Goal: Task Accomplishment & Management: Manage account settings

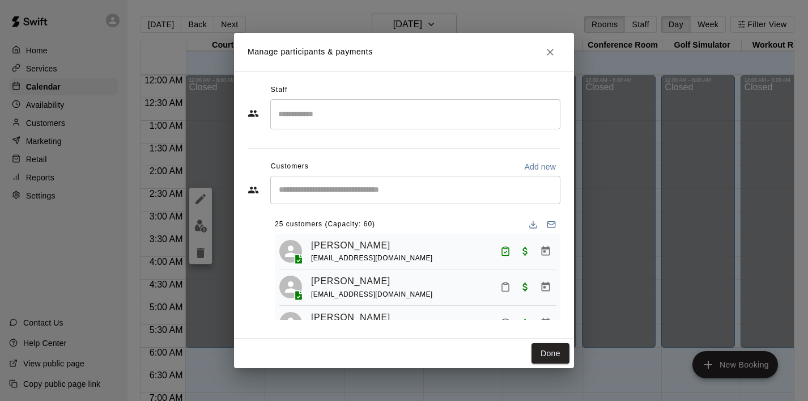
scroll to position [440, 0]
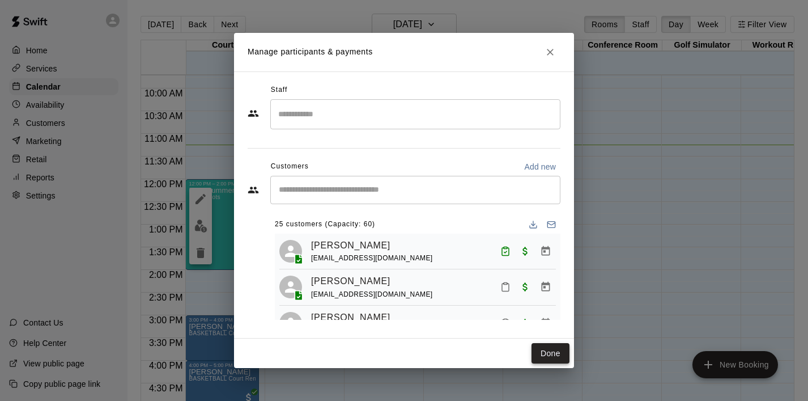
click at [551, 356] on button "Done" at bounding box center [551, 353] width 38 height 21
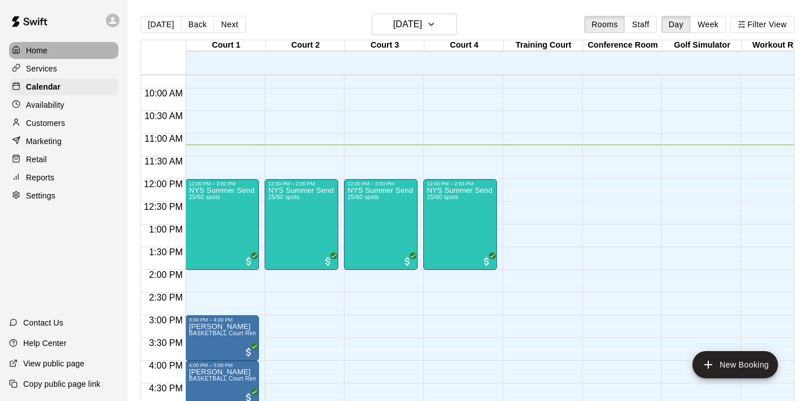
click at [55, 50] on div "Home" at bounding box center [63, 50] width 109 height 17
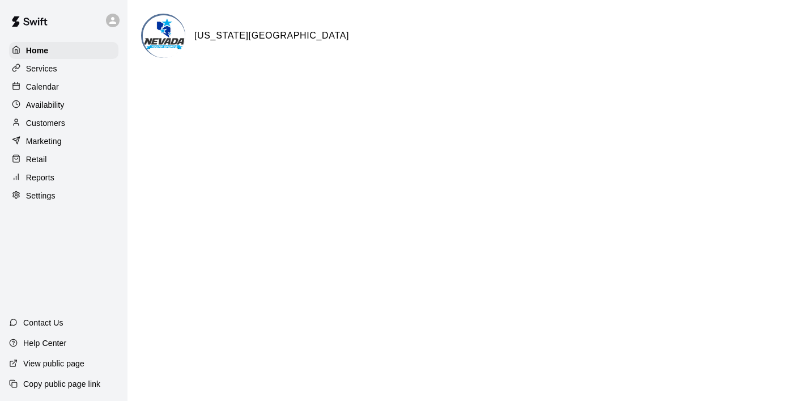
click at [55, 84] on p "Calendar" at bounding box center [42, 86] width 33 height 11
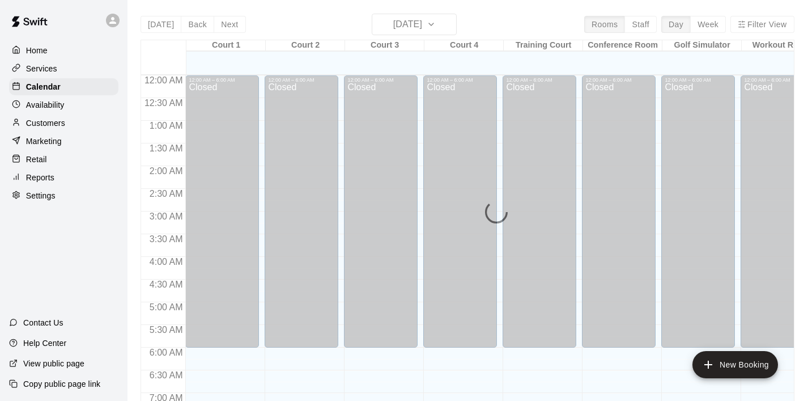
scroll to position [511, 0]
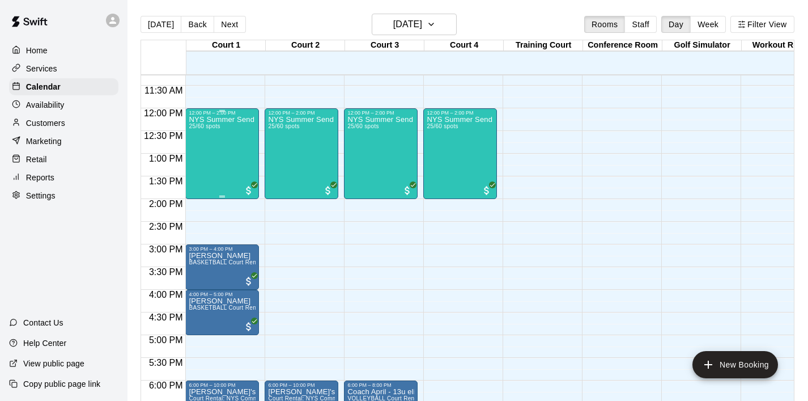
click at [218, 149] on div "NYS Summer Send Off 3v3 - Boys [DEMOGRAPHIC_DATA] 25/60 spots" at bounding box center [222, 316] width 67 height 401
click at [198, 157] on img "edit" at bounding box center [200, 154] width 13 height 13
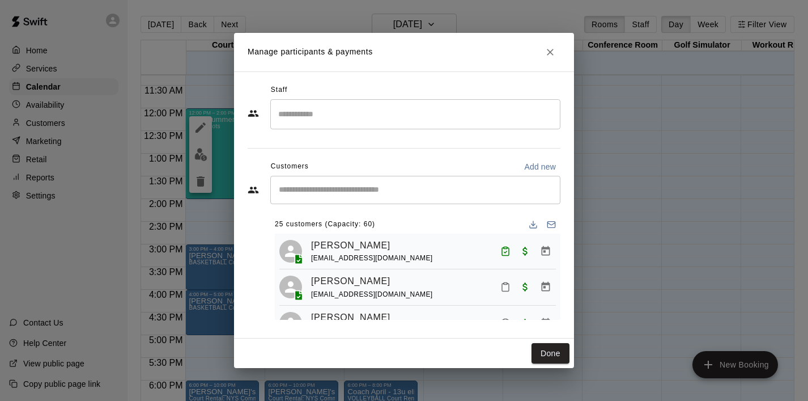
click at [313, 193] on input "Start typing to search customers..." at bounding box center [415, 189] width 280 height 11
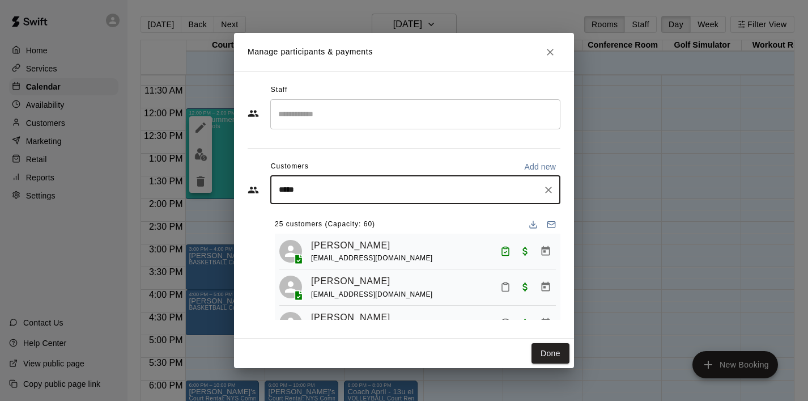
type input "******"
click at [305, 219] on p "[PERSON_NAME]" at bounding box center [336, 216] width 69 height 12
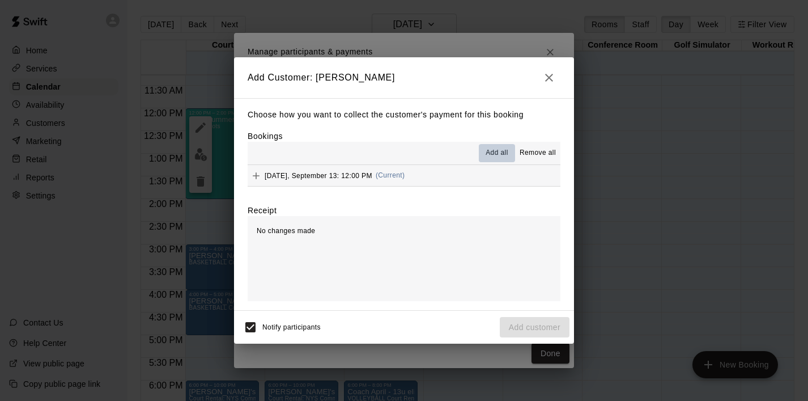
click at [490, 156] on span "Add all" at bounding box center [497, 152] width 23 height 11
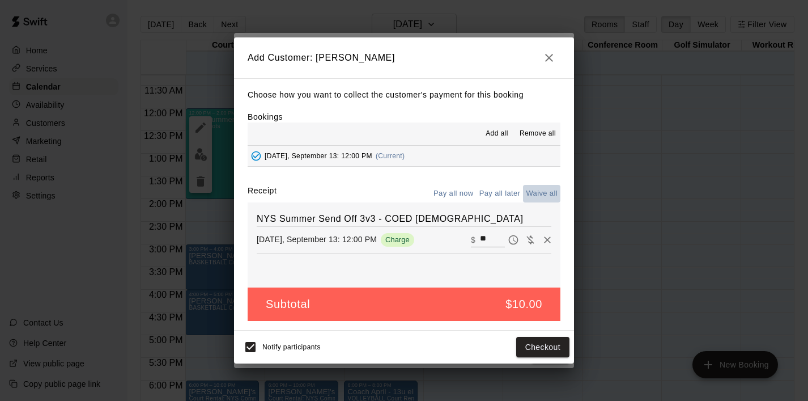
click at [544, 195] on button "Waive all" at bounding box center [541, 194] width 37 height 18
type input "*"
click at [528, 350] on button "Add customer" at bounding box center [535, 347] width 70 height 21
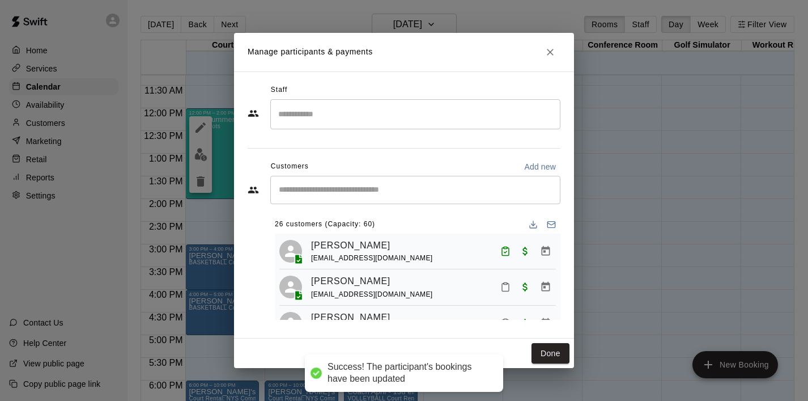
click at [354, 192] on input "Start typing to search customers..." at bounding box center [415, 189] width 280 height 11
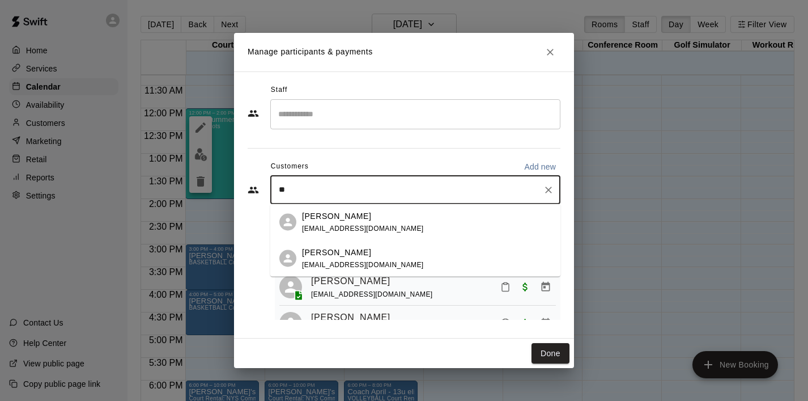
type input "*"
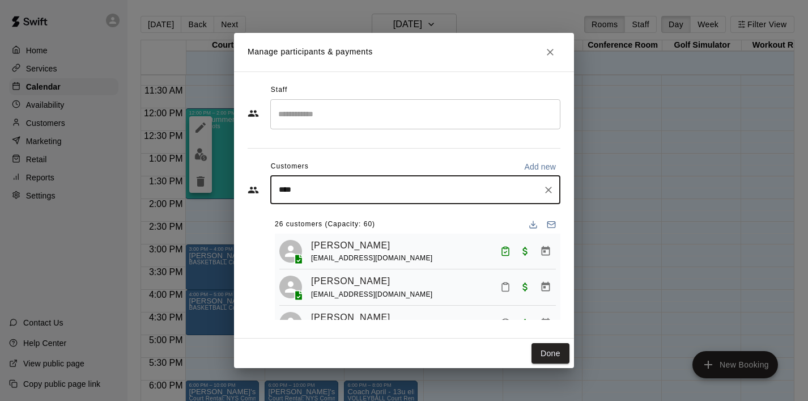
type input "*****"
click at [359, 213] on div "[PERSON_NAME]" at bounding box center [392, 216] width 180 height 12
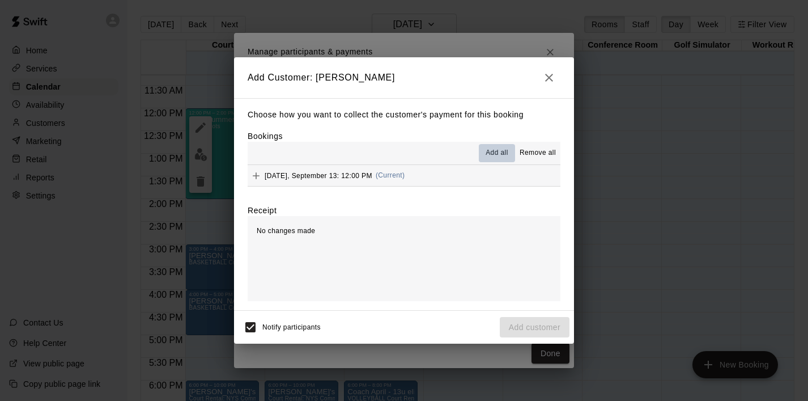
click at [496, 156] on span "Add all" at bounding box center [497, 152] width 23 height 11
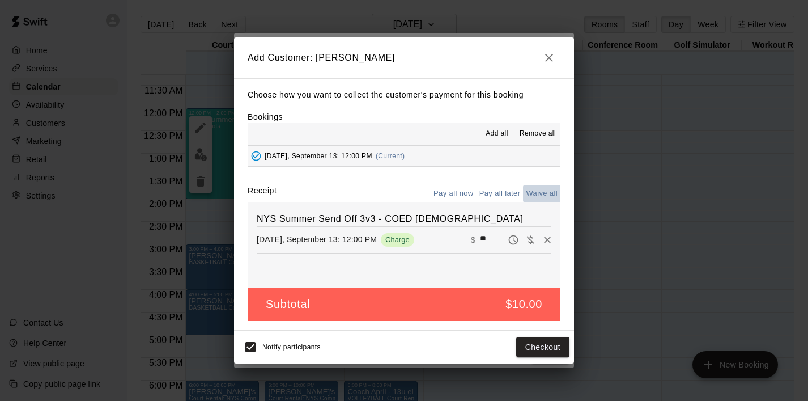
click at [536, 195] on button "Waive all" at bounding box center [541, 194] width 37 height 18
type input "*"
click at [536, 347] on button "Add customer" at bounding box center [535, 347] width 70 height 21
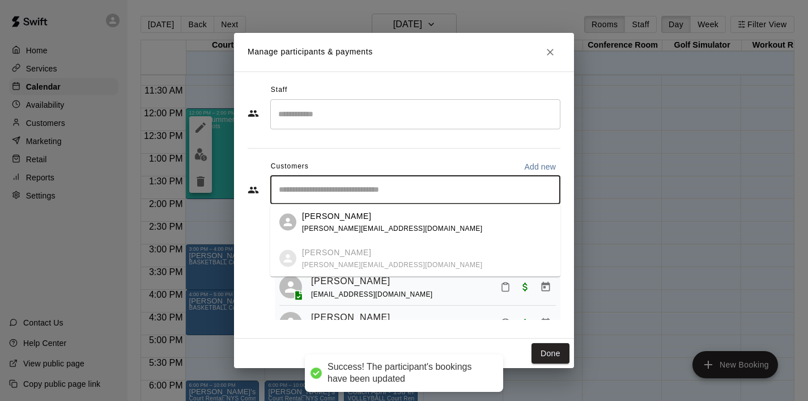
click at [317, 185] on input "Start typing to search customers..." at bounding box center [415, 189] width 280 height 11
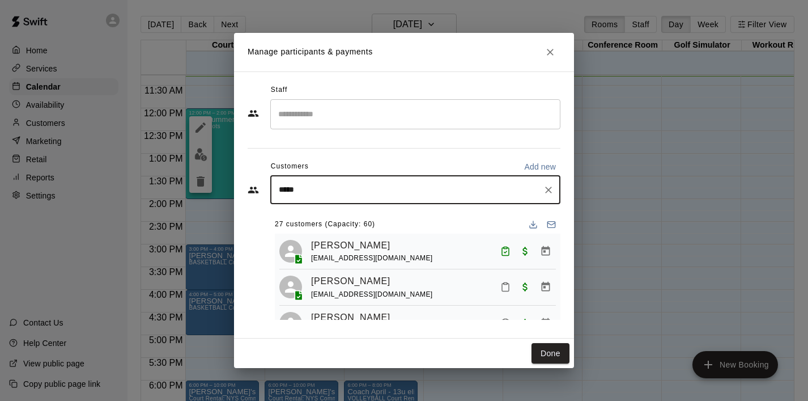
type input "******"
click at [348, 210] on p "[PERSON_NAME]" at bounding box center [336, 216] width 69 height 12
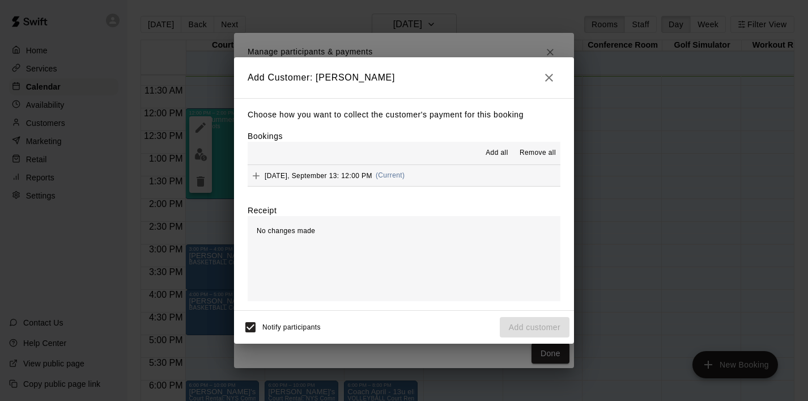
click at [492, 154] on span "Add all" at bounding box center [497, 152] width 23 height 11
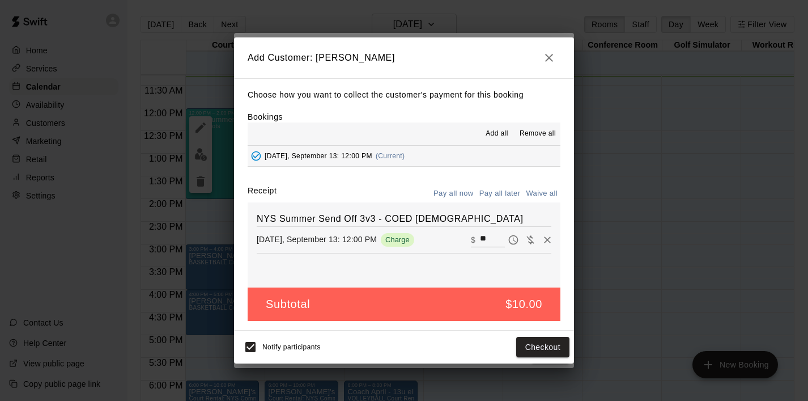
click at [543, 194] on button "Waive all" at bounding box center [541, 194] width 37 height 18
type input "*"
click at [514, 346] on button "Add customer" at bounding box center [535, 347] width 70 height 21
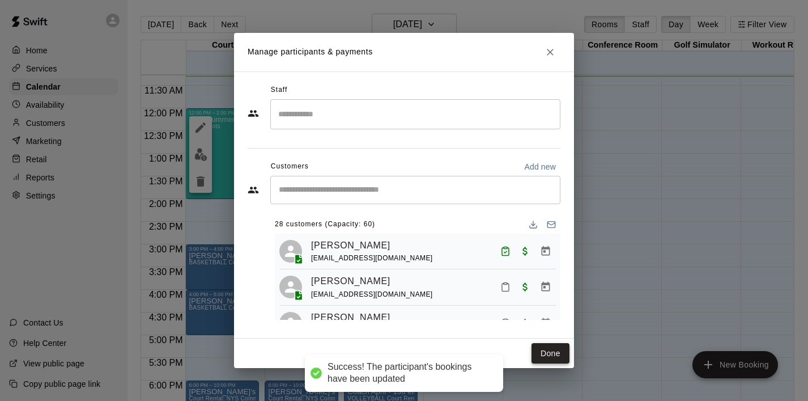
click at [545, 347] on button "Done" at bounding box center [551, 353] width 38 height 21
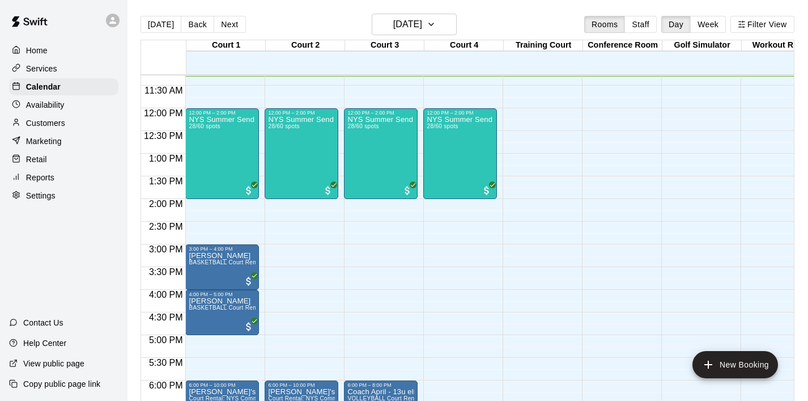
click at [412, 299] on div "12:00 AM – 6:00 AM Closed 12:00 PM – 2:00 PM NYS Summer Send Off 3v3 - Boys [DE…" at bounding box center [381, 108] width 74 height 1088
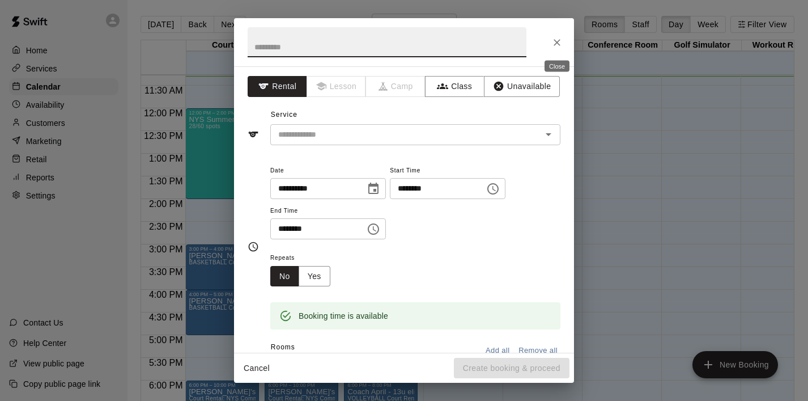
click at [560, 36] on button "Close" at bounding box center [557, 42] width 20 height 20
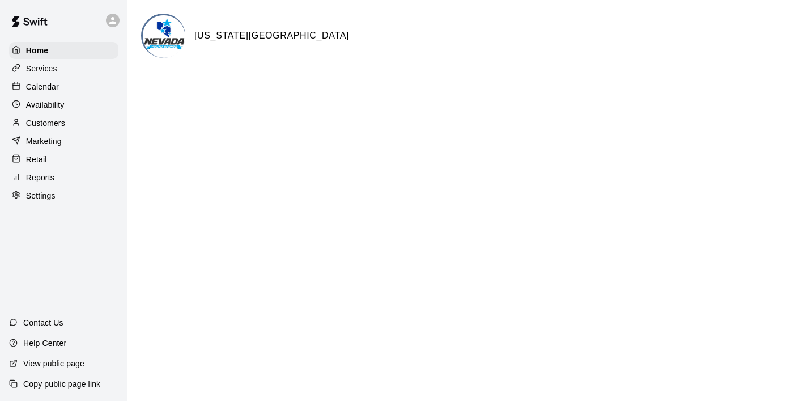
click at [304, 91] on html "Home Services Calendar Availability Customers Marketing Retail Reports Settings…" at bounding box center [404, 45] width 808 height 91
click at [54, 87] on p "Calendar" at bounding box center [42, 86] width 33 height 11
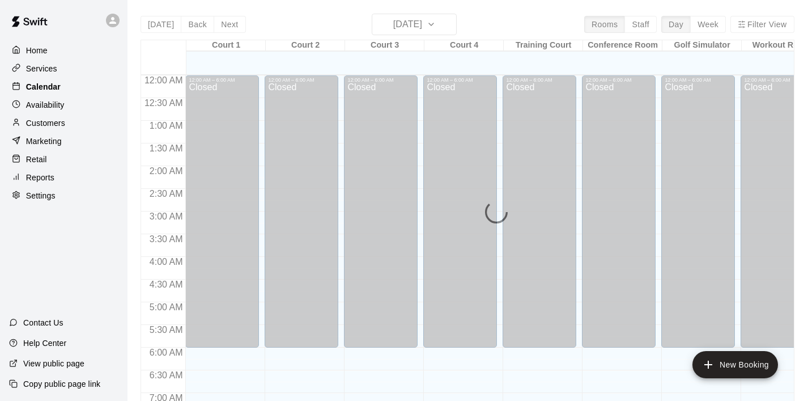
scroll to position [512, 0]
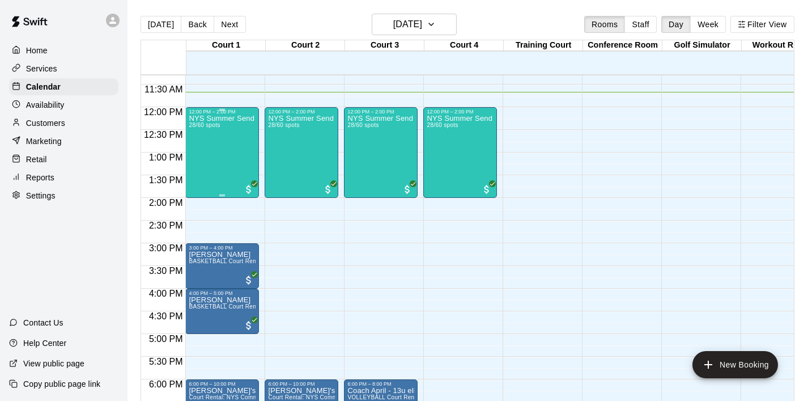
click at [209, 176] on div "NYS Summer Send Off 3v3 - Boys [DEMOGRAPHIC_DATA] 28/60 spots" at bounding box center [222, 314] width 67 height 401
click at [201, 154] on img "edit" at bounding box center [200, 153] width 13 height 13
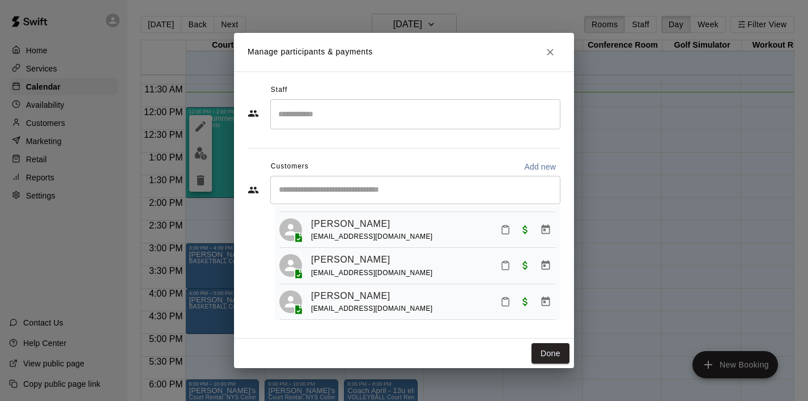
scroll to position [456, 0]
click at [462, 261] on div "[PERSON_NAME] [PERSON_NAME][EMAIL_ADDRESS][DOMAIN_NAME]" at bounding box center [433, 263] width 245 height 27
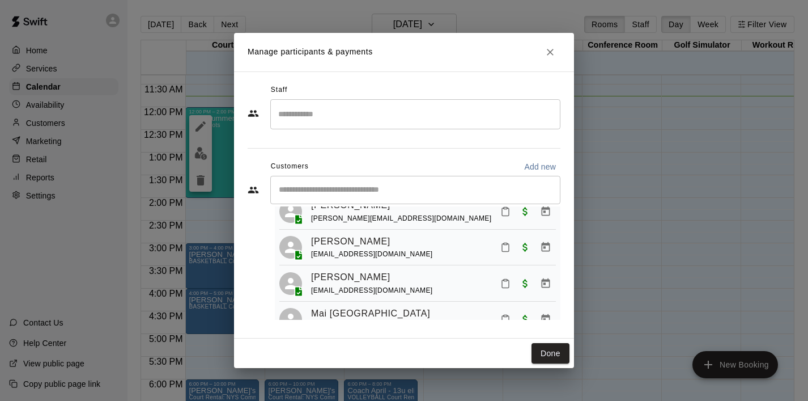
scroll to position [851, 0]
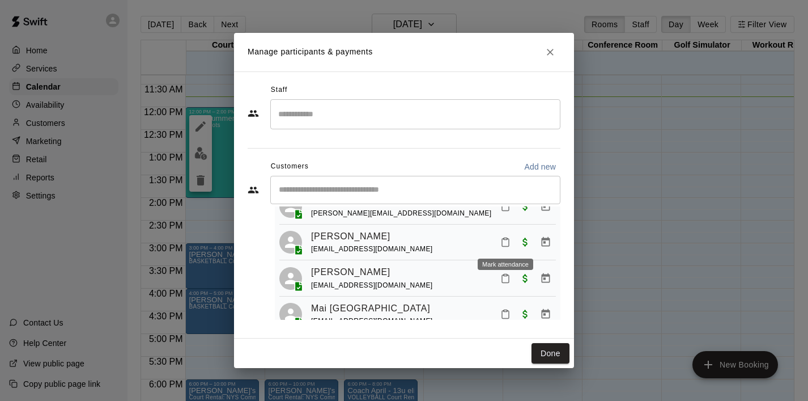
click at [503, 241] on icon "Mark attendance" at bounding box center [505, 242] width 10 height 10
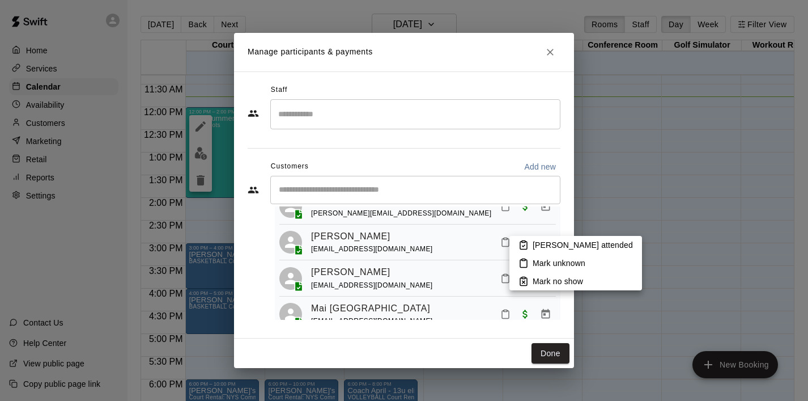
click at [538, 241] on p "[PERSON_NAME] attended" at bounding box center [583, 244] width 100 height 11
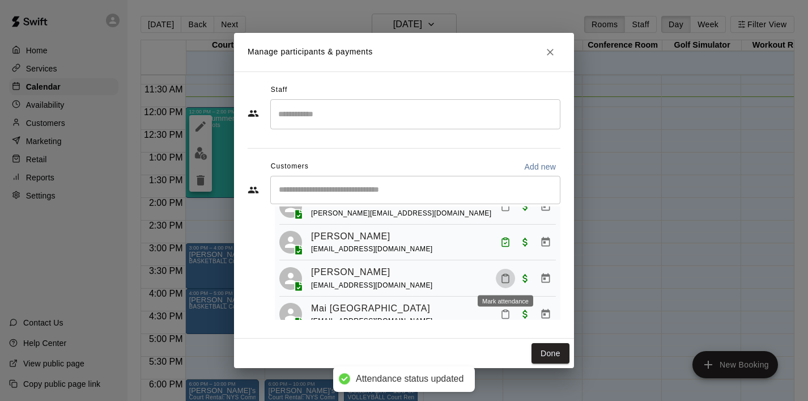
click at [504, 279] on icon "Mark attendance" at bounding box center [505, 278] width 10 height 10
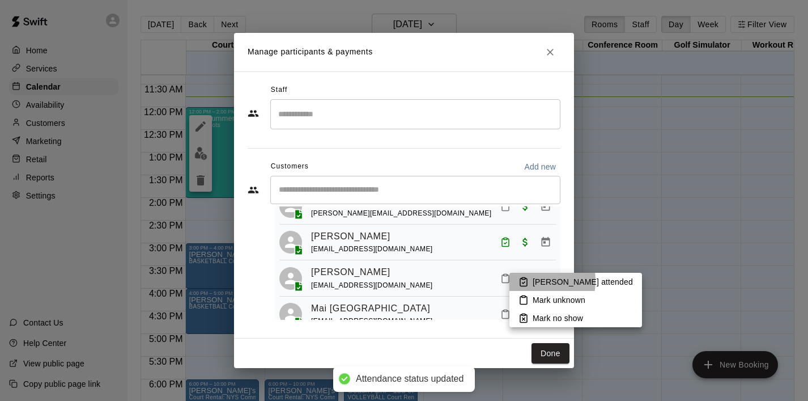
click at [523, 281] on icon at bounding box center [524, 282] width 10 height 10
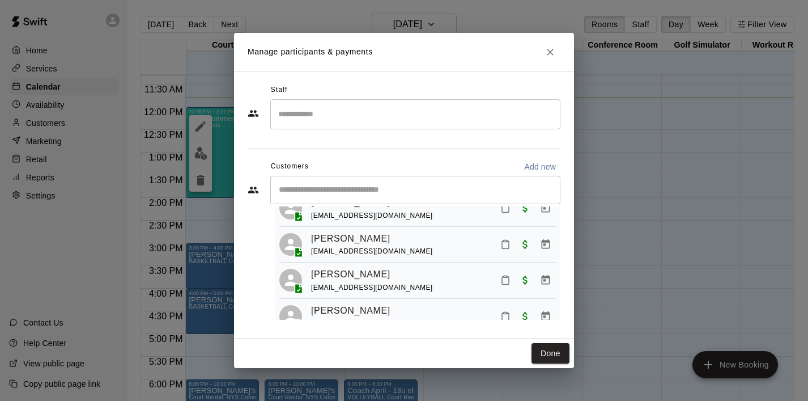
scroll to position [0, 0]
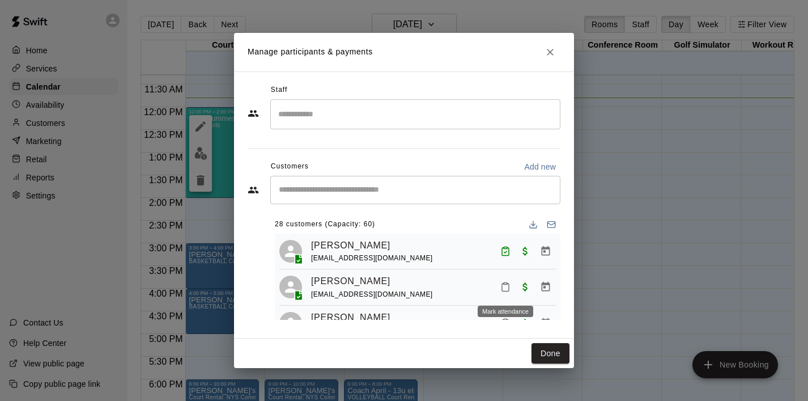
click at [500, 283] on button "Mark attendance" at bounding box center [505, 286] width 19 height 19
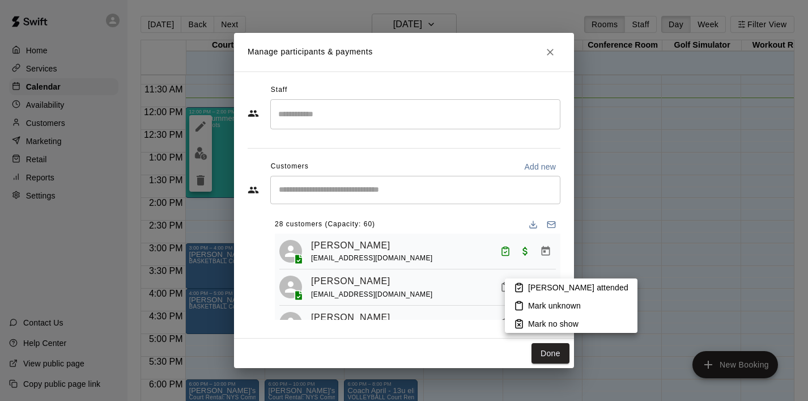
click at [519, 288] on icon at bounding box center [519, 287] width 10 height 10
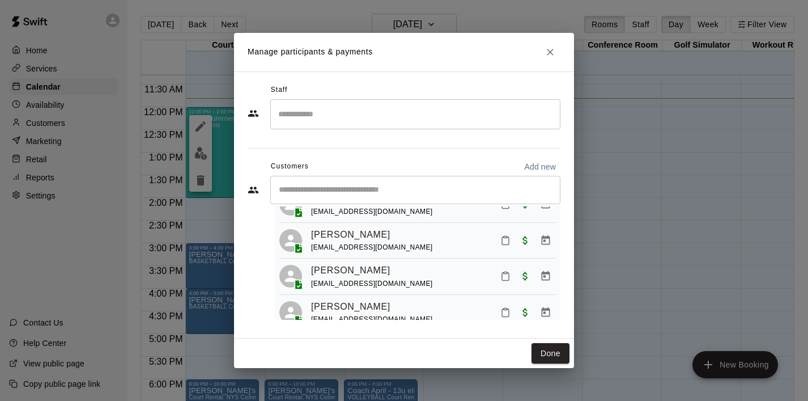
scroll to position [600, 0]
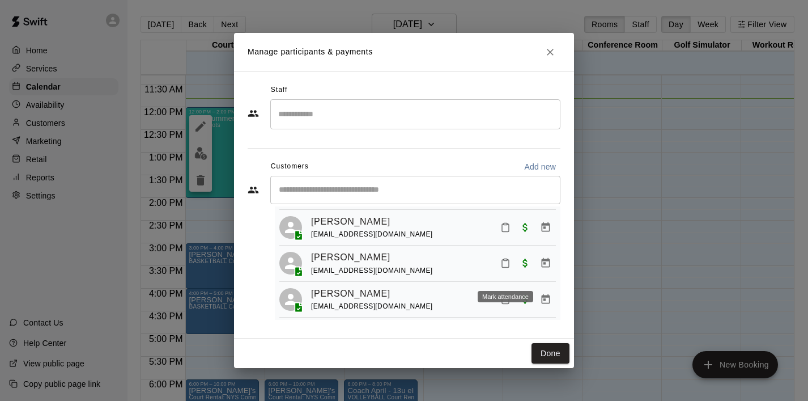
click at [502, 267] on icon "Mark attendance" at bounding box center [505, 264] width 7 height 8
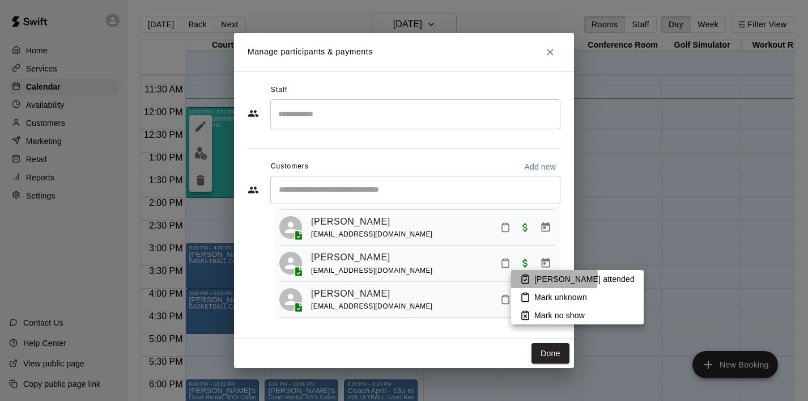
click at [531, 275] on li "[PERSON_NAME] attended" at bounding box center [577, 279] width 133 height 18
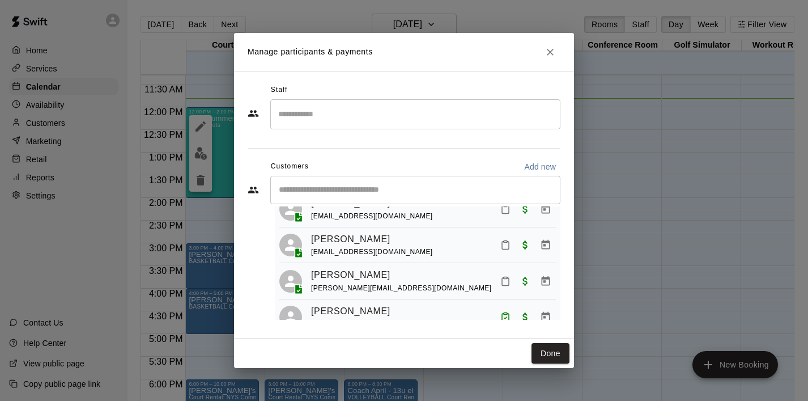
scroll to position [777, 0]
click at [502, 279] on icon "Mark attendance" at bounding box center [505, 281] width 7 height 8
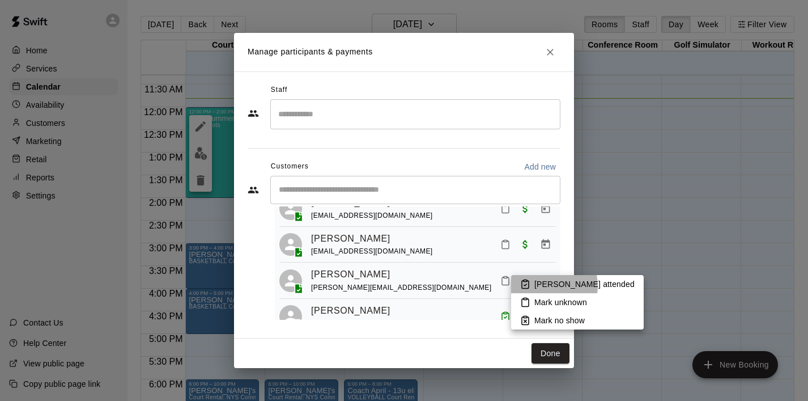
click at [542, 286] on p "[PERSON_NAME] attended" at bounding box center [584, 283] width 100 height 11
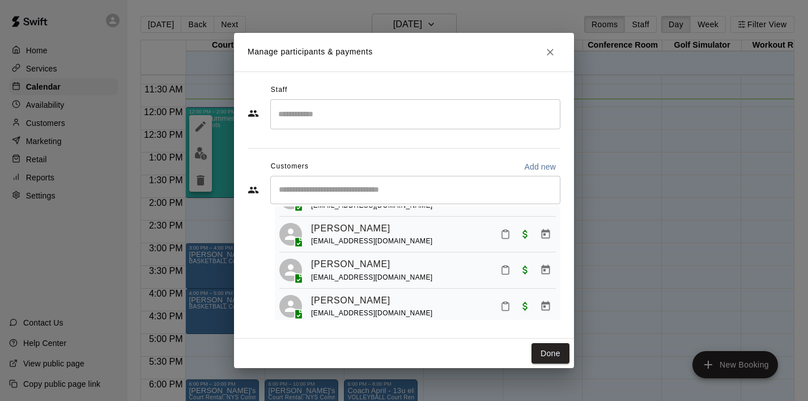
scroll to position [517, 0]
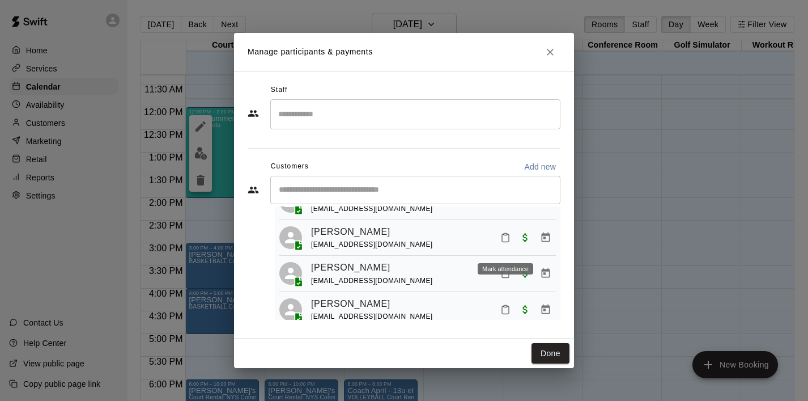
click at [506, 243] on icon "Mark attendance" at bounding box center [505, 237] width 10 height 10
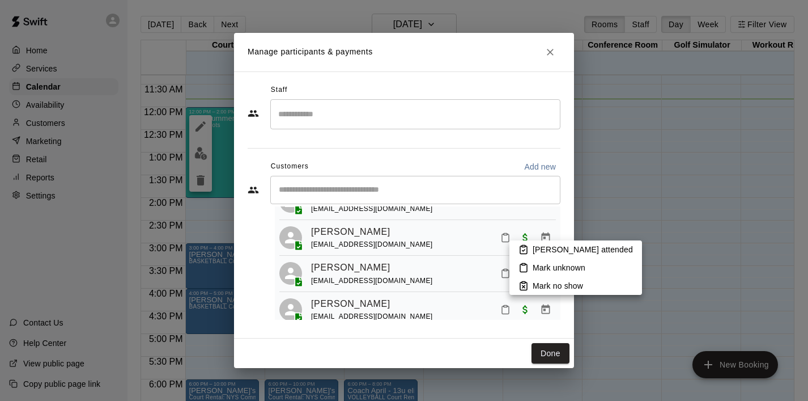
click at [542, 249] on p "[PERSON_NAME] attended" at bounding box center [583, 249] width 100 height 11
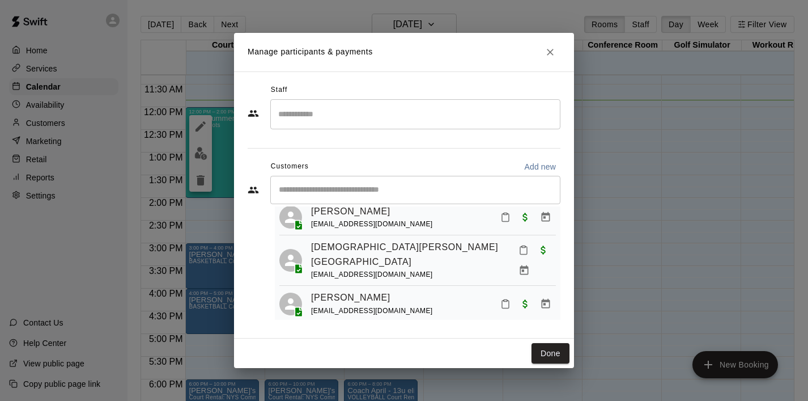
scroll to position [683, 0]
click at [507, 300] on icon "Mark attendance" at bounding box center [505, 303] width 10 height 10
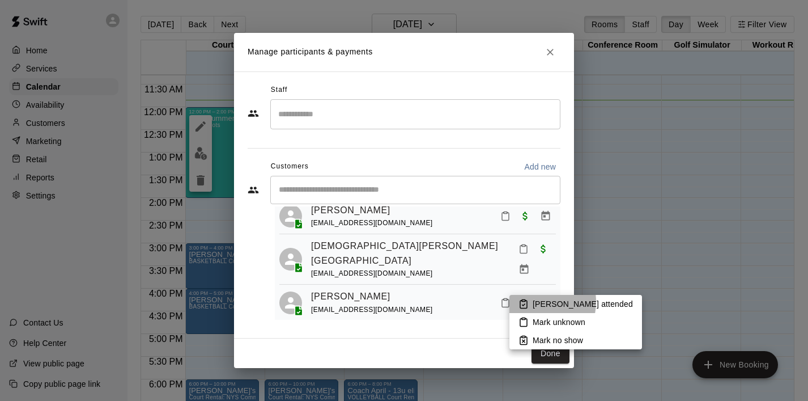
click at [530, 301] on li "[PERSON_NAME] attended" at bounding box center [575, 304] width 133 height 18
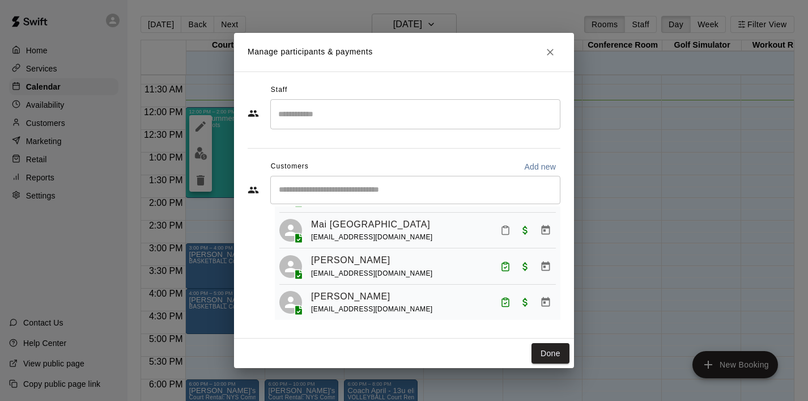
scroll to position [942, 0]
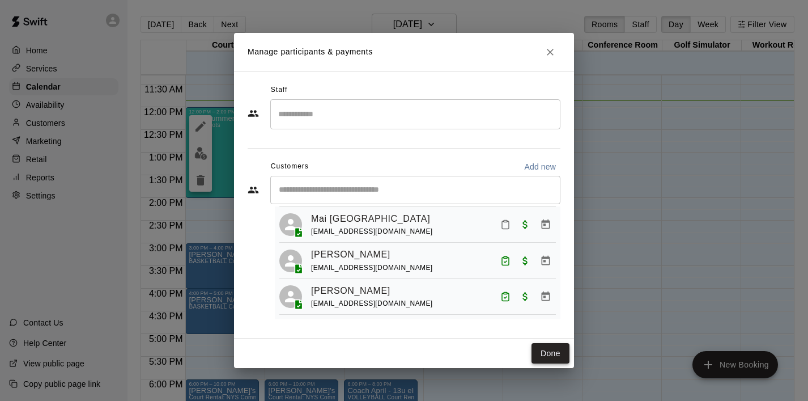
click at [557, 351] on button "Done" at bounding box center [551, 353] width 38 height 21
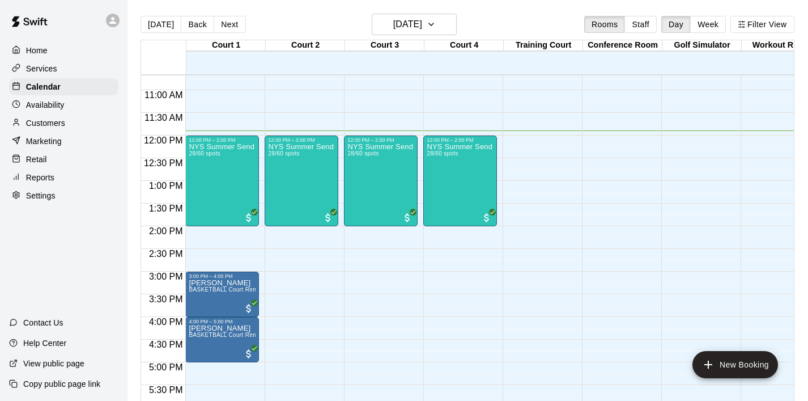
scroll to position [418, 0]
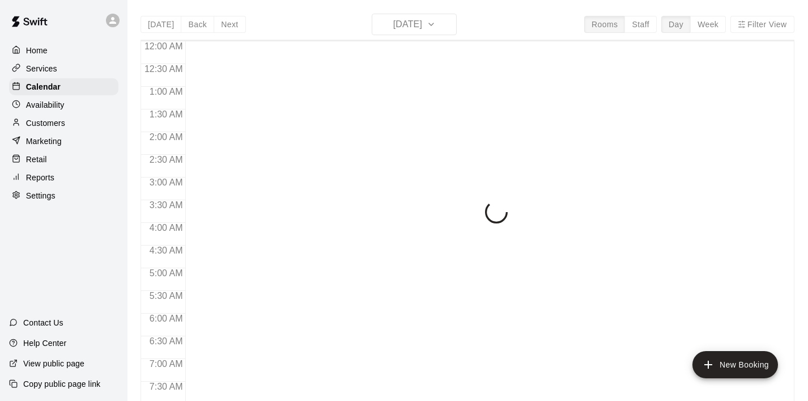
scroll to position [540, 0]
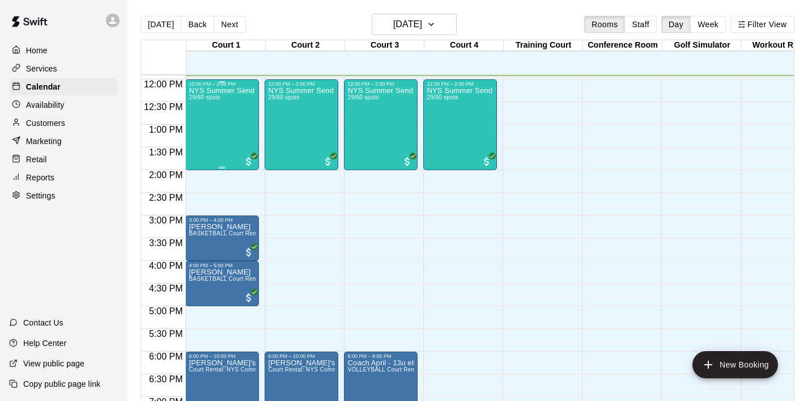
click at [236, 128] on div "NYS Summer Send Off 3v3 - Boys [DEMOGRAPHIC_DATA] 29/60 spots" at bounding box center [222, 287] width 67 height 401
click at [199, 125] on img "edit" at bounding box center [200, 125] width 13 height 13
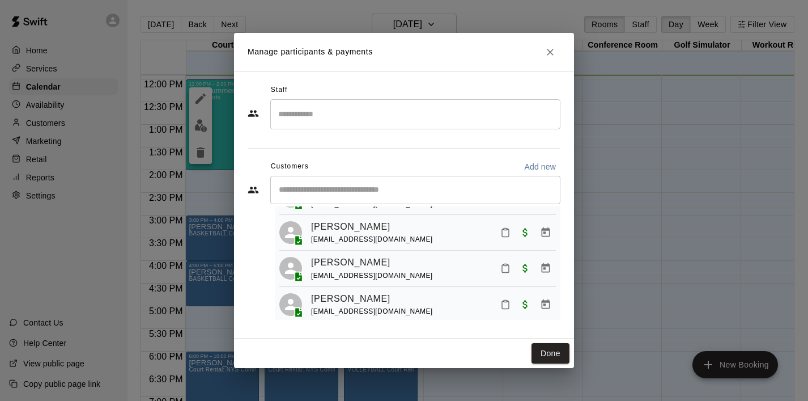
scroll to position [89, 0]
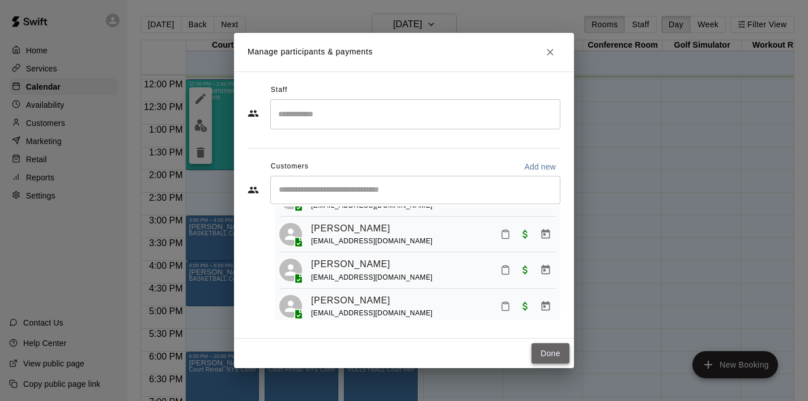
click at [556, 349] on button "Done" at bounding box center [551, 353] width 38 height 21
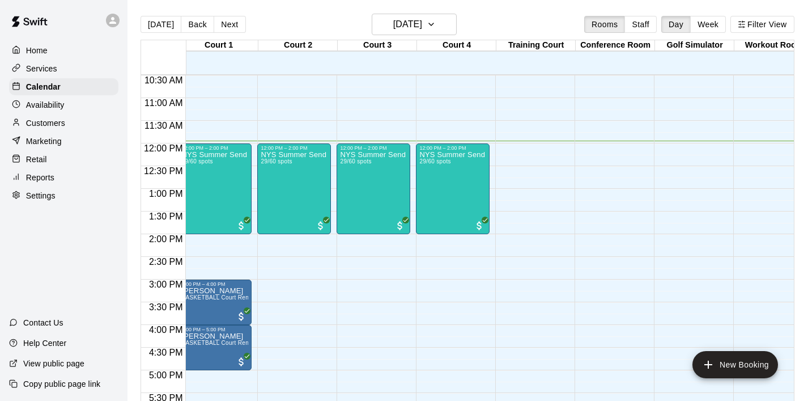
scroll to position [0, 0]
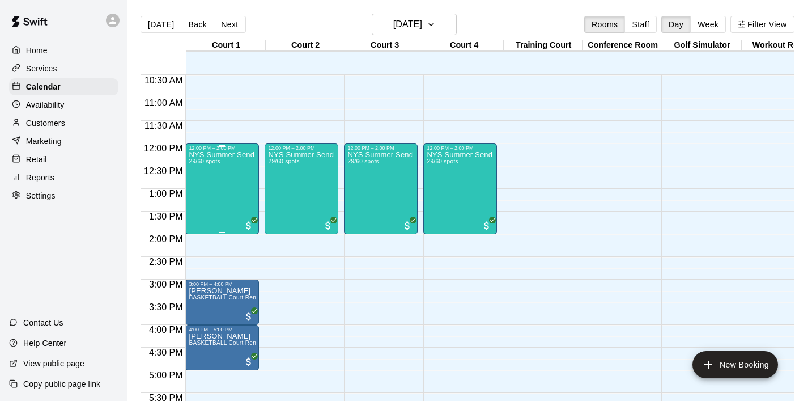
click at [229, 178] on div "NYS Summer Send Off 3v3 - Boys 14 - 17 years old 29/60 spots" at bounding box center [222, 351] width 67 height 401
click at [205, 189] on img "edit" at bounding box center [200, 189] width 13 height 13
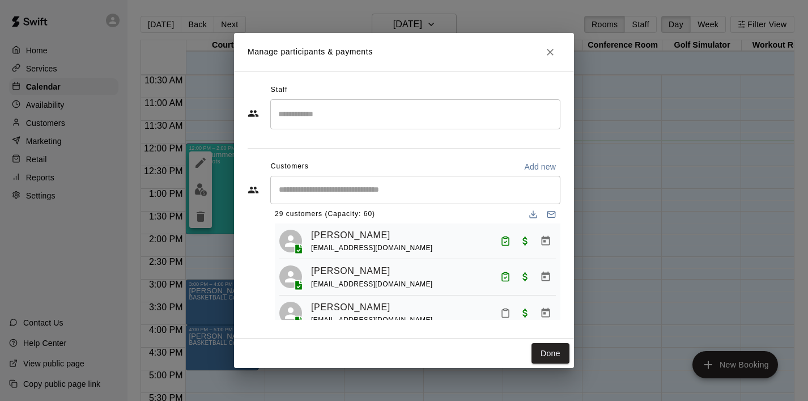
scroll to position [18, 0]
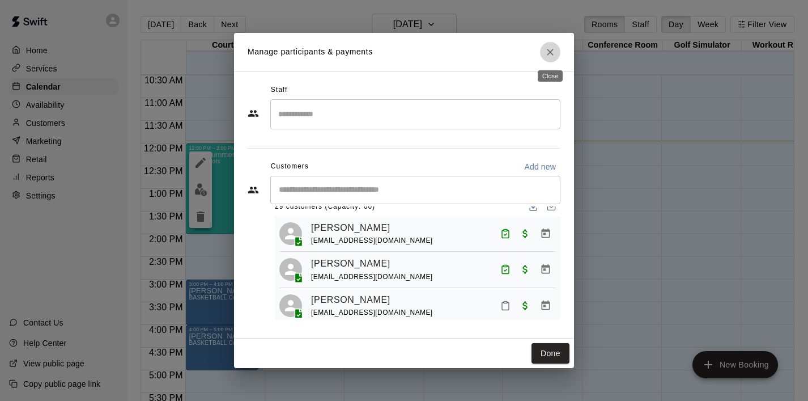
click at [551, 55] on icon "Close" at bounding box center [550, 51] width 11 height 11
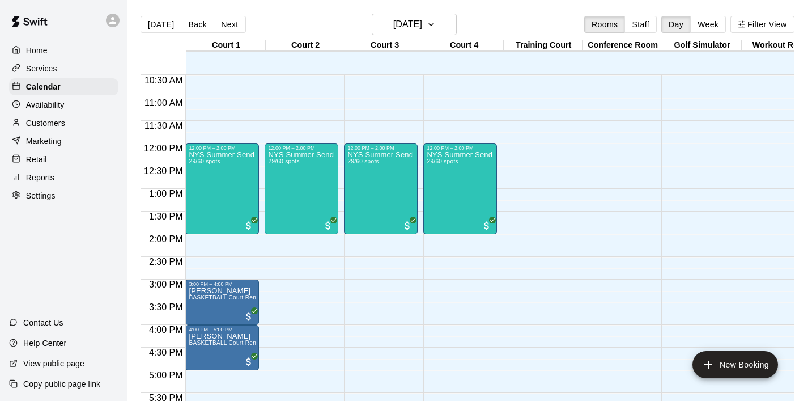
click at [56, 118] on p "Customers" at bounding box center [45, 122] width 39 height 11
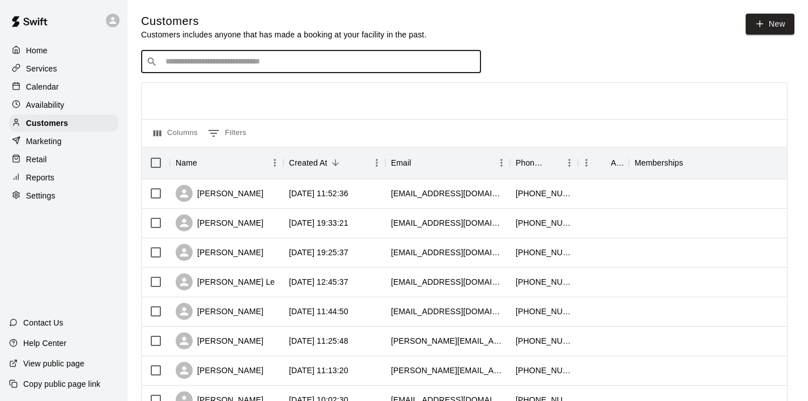
click at [256, 61] on input "Search customers by name or email" at bounding box center [319, 61] width 314 height 11
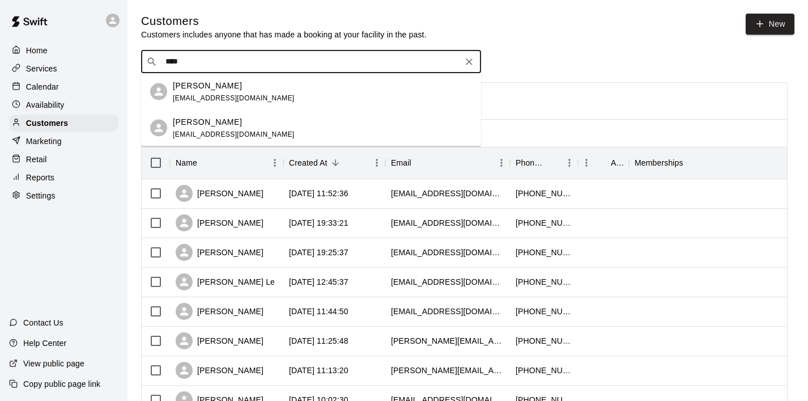
type input "*****"
click at [208, 89] on p "[PERSON_NAME]" at bounding box center [207, 85] width 69 height 12
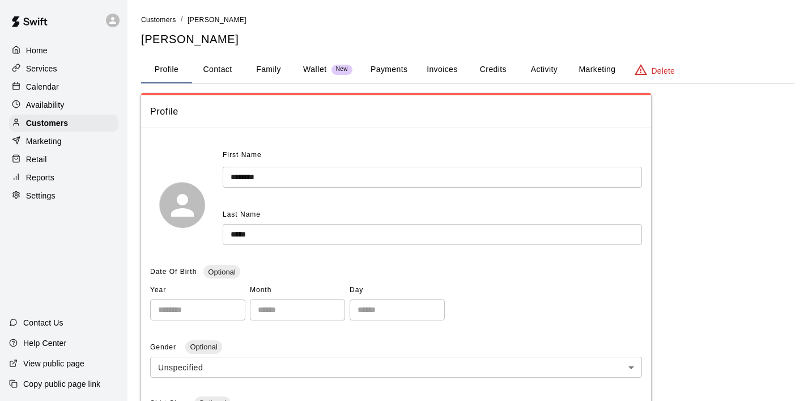
click at [398, 74] on button "Payments" at bounding box center [389, 69] width 55 height 27
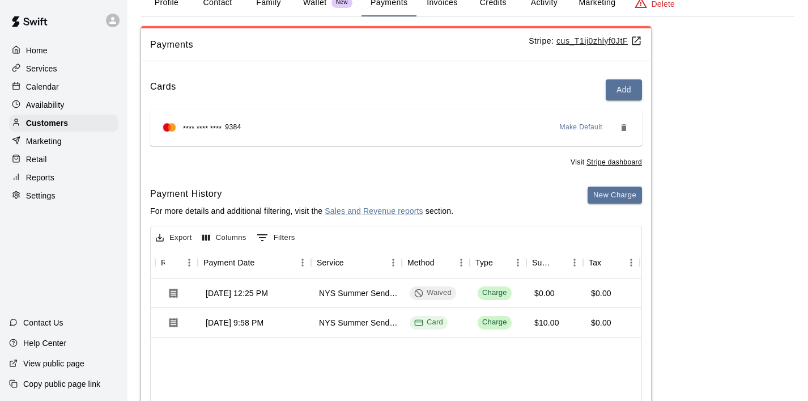
scroll to position [0, 94]
click at [50, 82] on p "Calendar" at bounding box center [42, 86] width 33 height 11
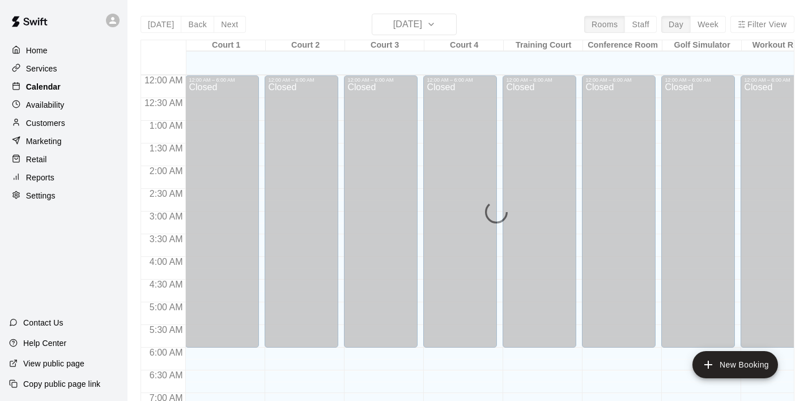
scroll to position [542, 0]
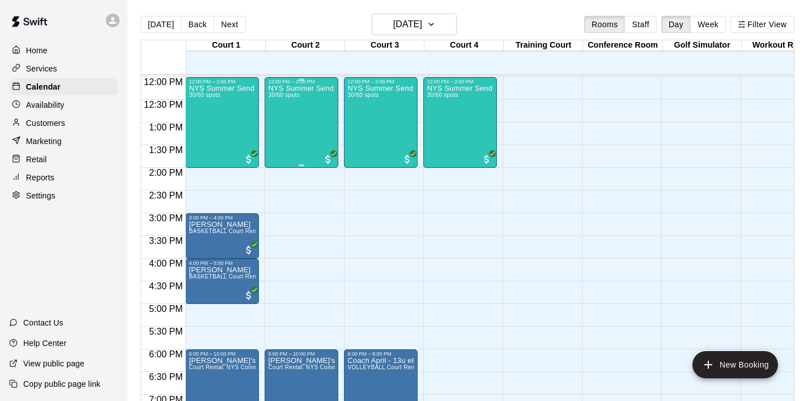
click at [281, 130] on div "NYS Summer Send Off 3v3 - Boys 14 - 17 years old 30/60 spots" at bounding box center [301, 284] width 67 height 401
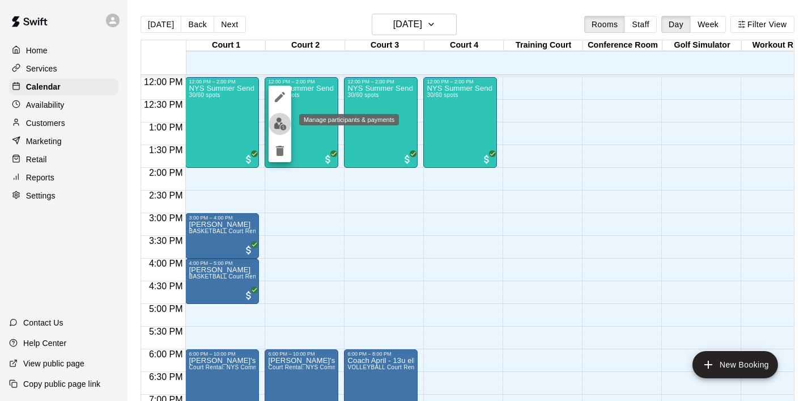
click at [283, 125] on img "edit" at bounding box center [280, 123] width 13 height 13
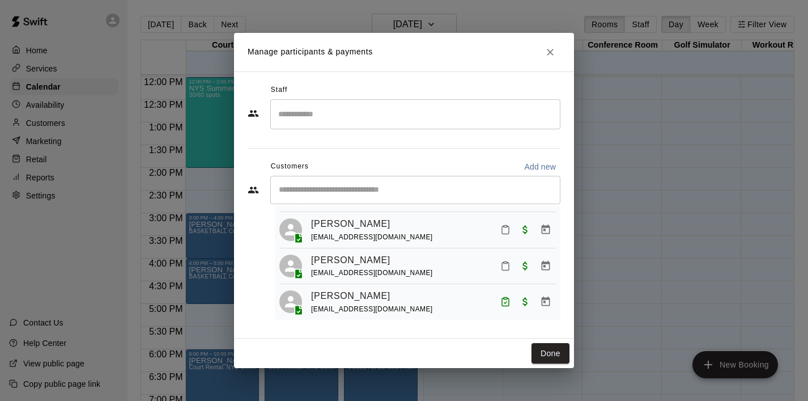
scroll to position [250, 0]
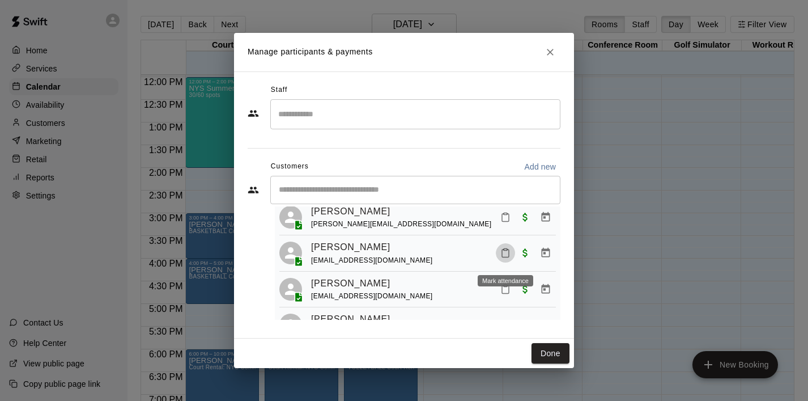
click at [502, 262] on button "Mark attendance" at bounding box center [505, 252] width 19 height 19
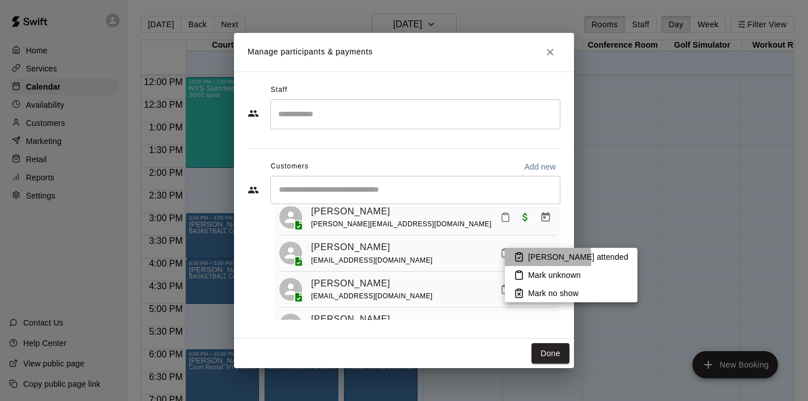
click at [542, 258] on p "[PERSON_NAME] attended" at bounding box center [578, 256] width 100 height 11
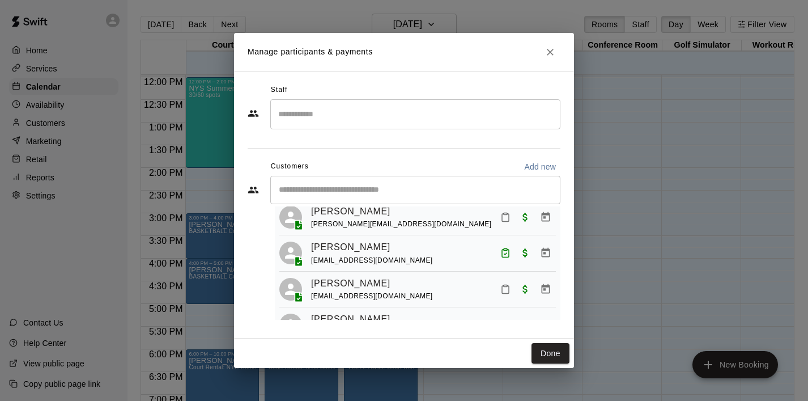
click at [52, 126] on div "Manage participants & payments Staff ​ Customers Add new ​ 30 customers (Capaci…" at bounding box center [404, 200] width 808 height 401
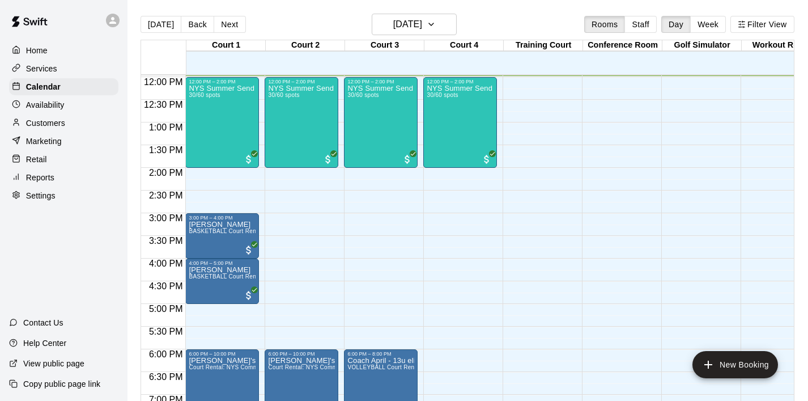
click at [49, 122] on p "Customers" at bounding box center [45, 122] width 39 height 11
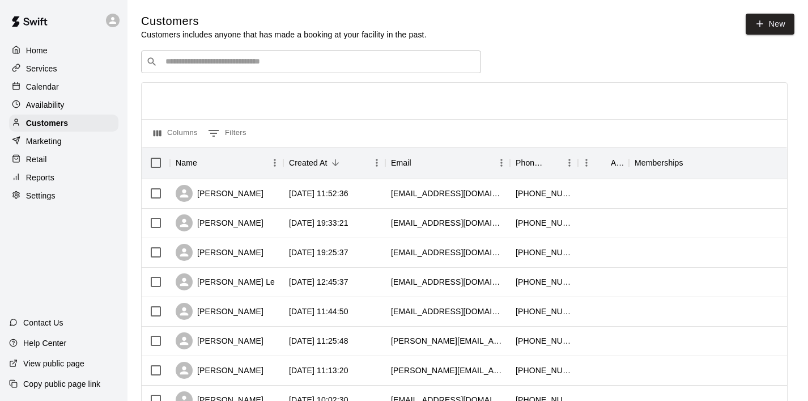
click at [199, 60] on input "Search customers by name or email" at bounding box center [319, 61] width 314 height 11
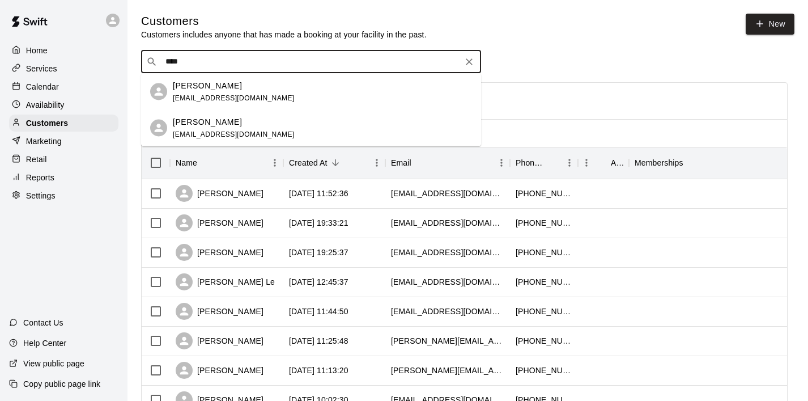
type input "*****"
click at [191, 83] on p "[PERSON_NAME]" at bounding box center [207, 85] width 69 height 12
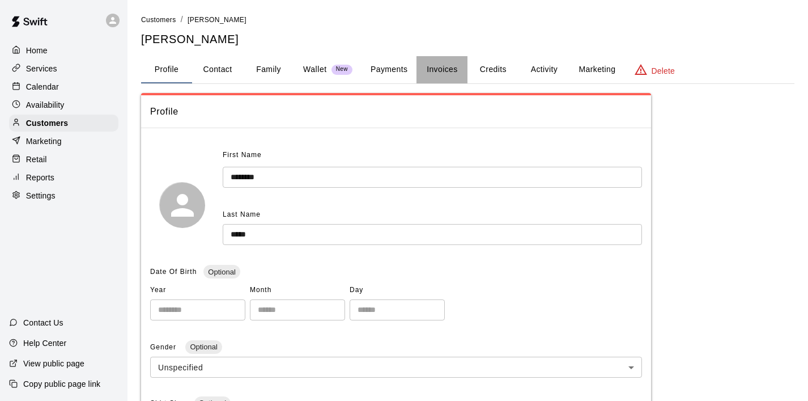
click at [439, 71] on button "Invoices" at bounding box center [442, 69] width 51 height 27
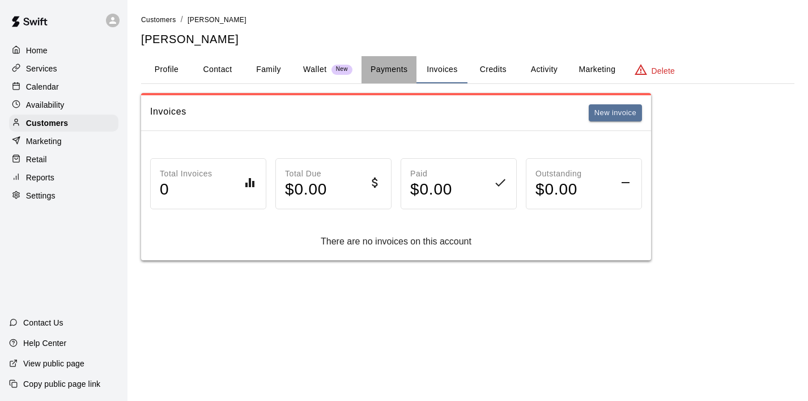
click at [392, 73] on button "Payments" at bounding box center [389, 69] width 55 height 27
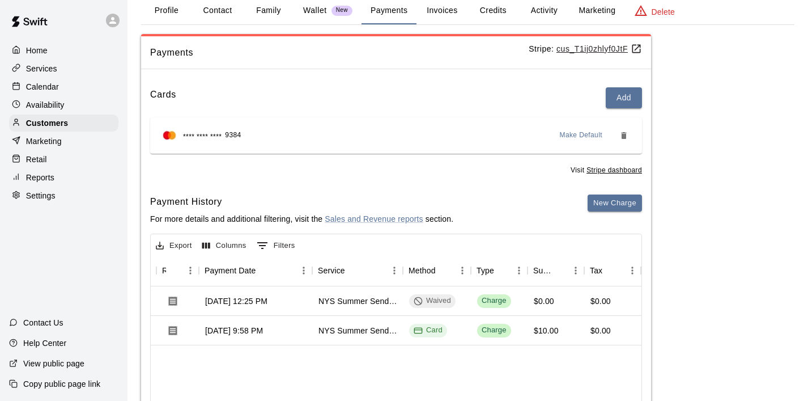
scroll to position [0, 96]
click at [41, 90] on p "Calendar" at bounding box center [42, 86] width 33 height 11
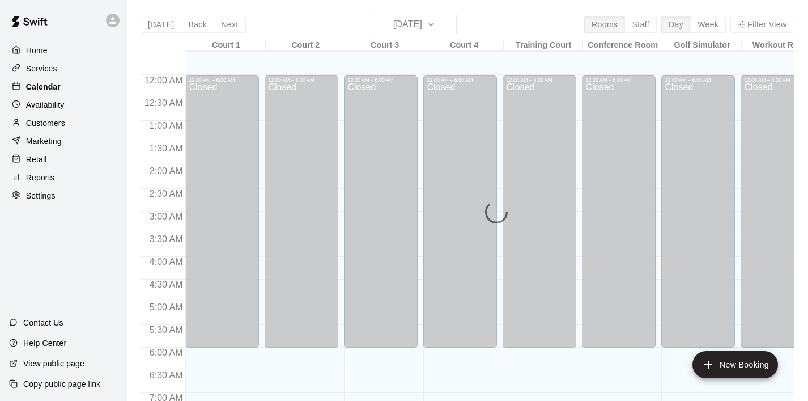
scroll to position [543, 0]
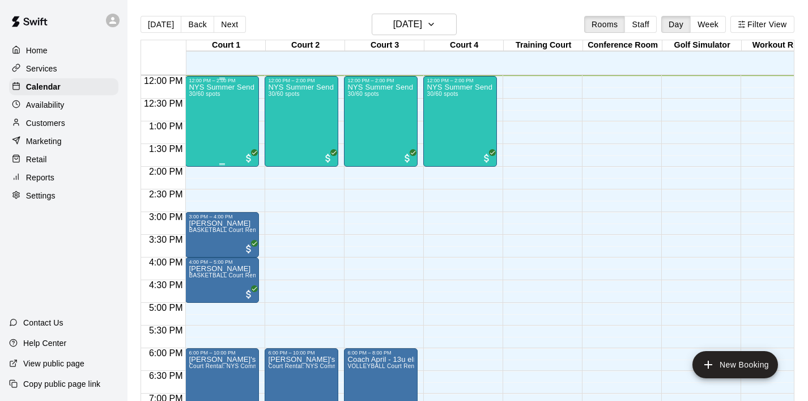
click at [203, 117] on div "NYS Summer Send Off 3v3 - Boys 14 - 17 years old 30/60 spots" at bounding box center [222, 283] width 67 height 401
click at [199, 127] on img "edit" at bounding box center [200, 122] width 13 height 13
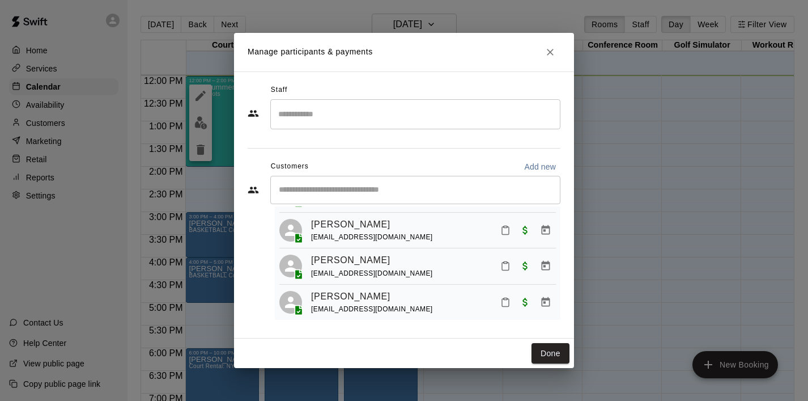
scroll to position [104, 0]
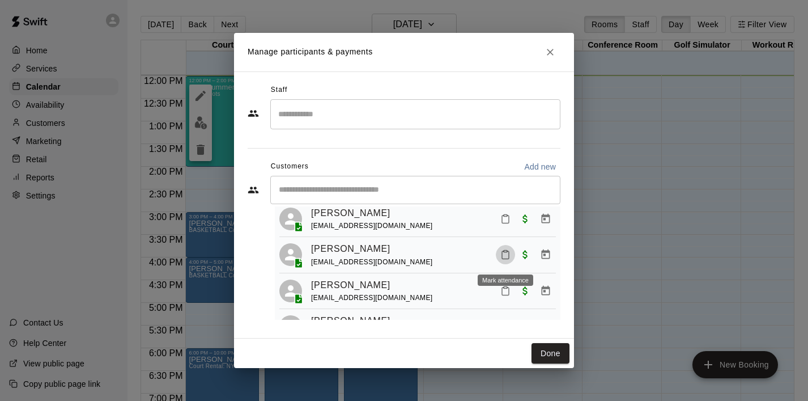
click at [504, 252] on icon "Mark attendance" at bounding box center [505, 254] width 10 height 10
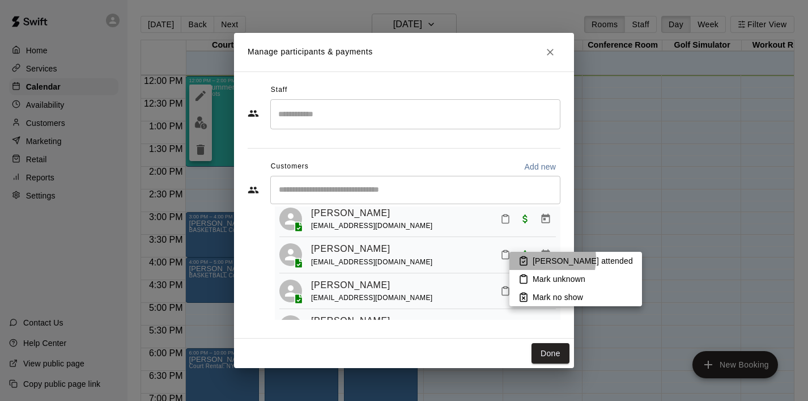
click at [536, 258] on p "[PERSON_NAME] attended" at bounding box center [583, 260] width 100 height 11
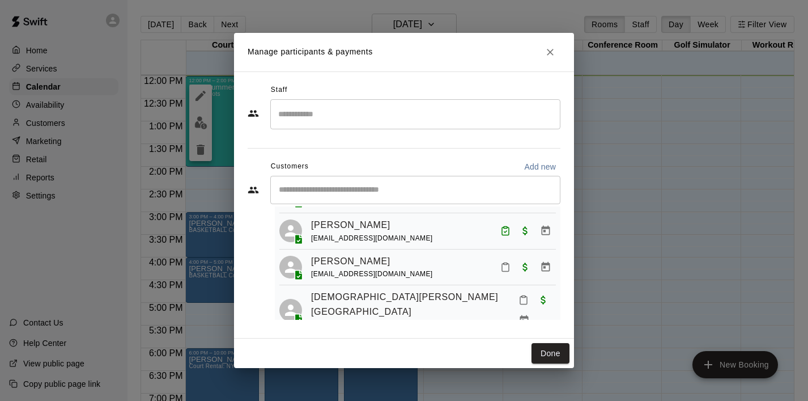
scroll to position [706, 0]
click at [504, 270] on icon "Mark attendance" at bounding box center [505, 265] width 10 height 10
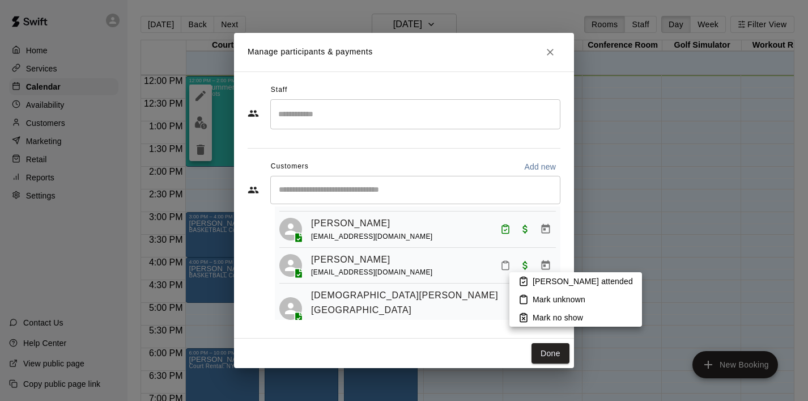
click at [533, 280] on p "[PERSON_NAME] attended" at bounding box center [583, 280] width 100 height 11
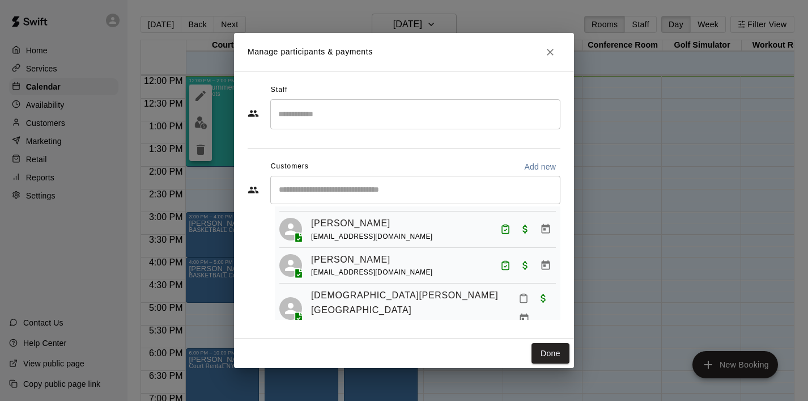
click at [410, 322] on div "Staff ​ Customers Add new ​ 30 customers (Capacity: 60) Adam Kelsey jakekelsey@…" at bounding box center [404, 205] width 313 height 248
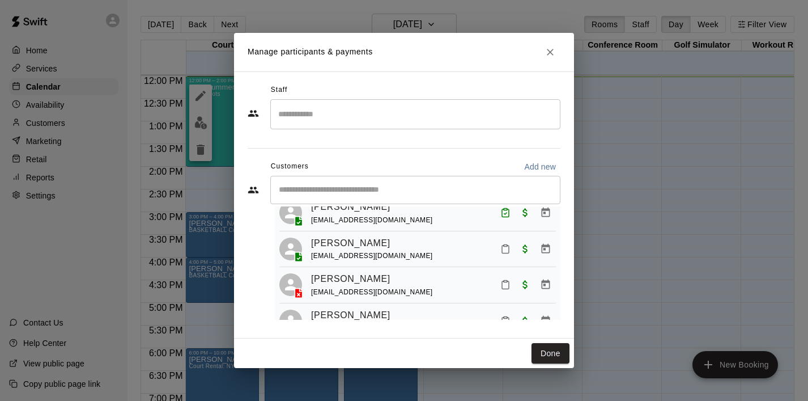
scroll to position [143, 0]
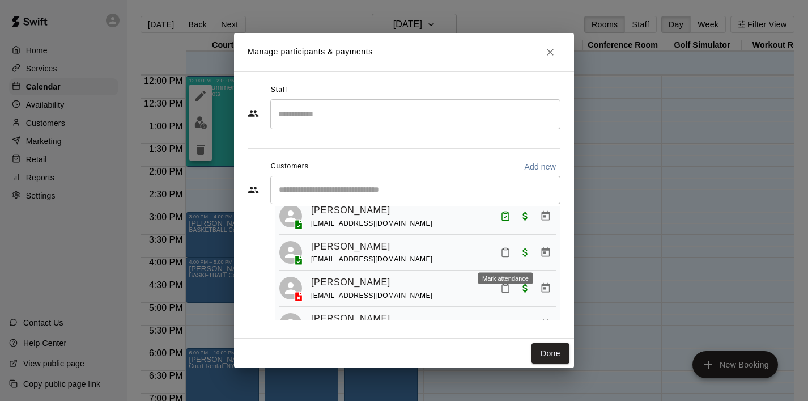
click at [512, 253] on button "Mark attendance" at bounding box center [505, 252] width 19 height 19
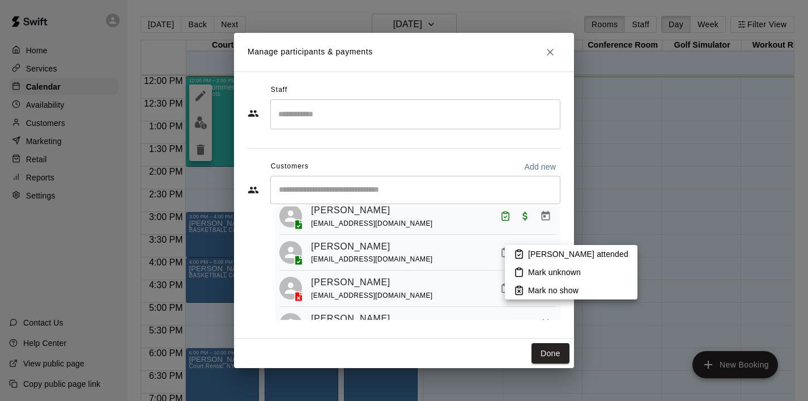
click at [523, 253] on icon at bounding box center [519, 254] width 10 height 10
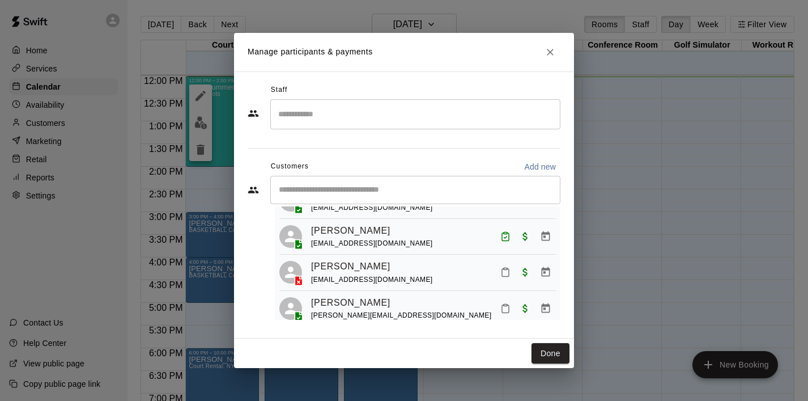
scroll to position [165, 0]
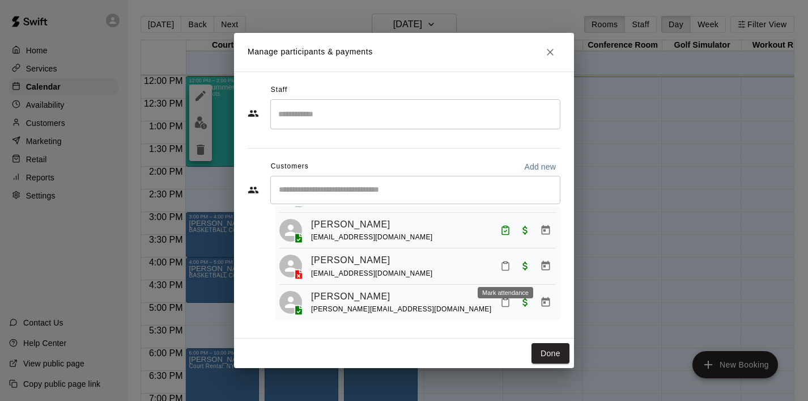
click at [508, 269] on icon "Mark attendance" at bounding box center [505, 266] width 10 height 10
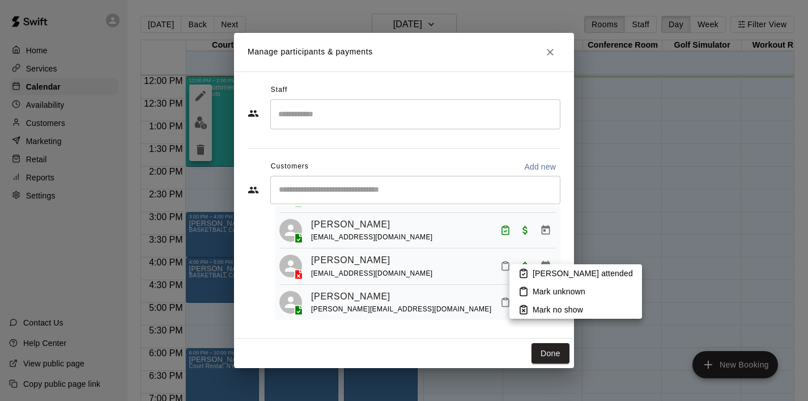
click at [526, 272] on icon at bounding box center [524, 273] width 10 height 10
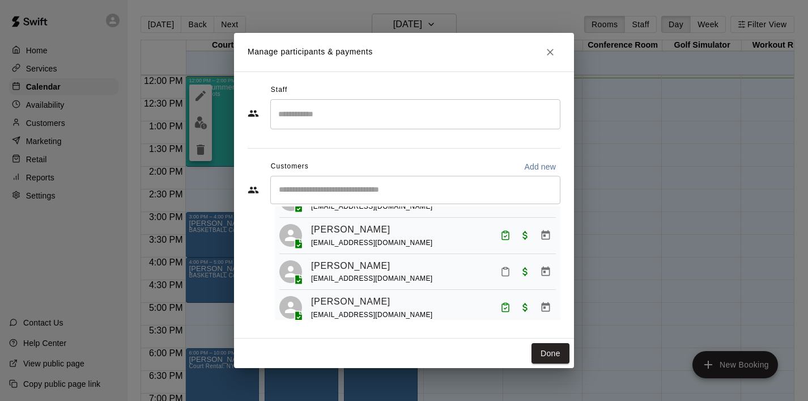
scroll to position [56, 0]
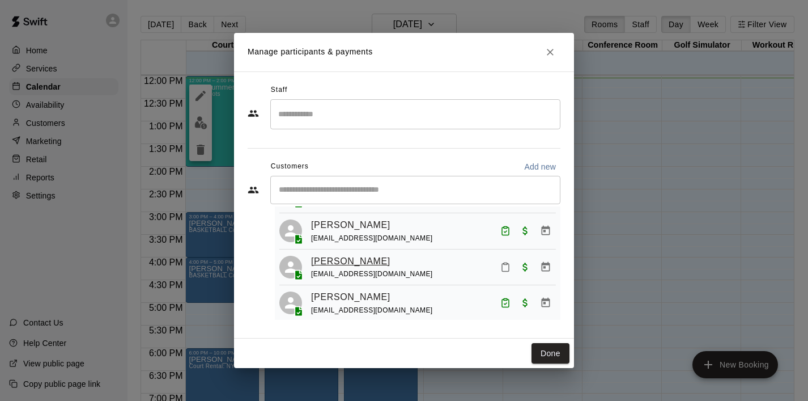
click at [357, 266] on link "[PERSON_NAME]" at bounding box center [350, 261] width 79 height 15
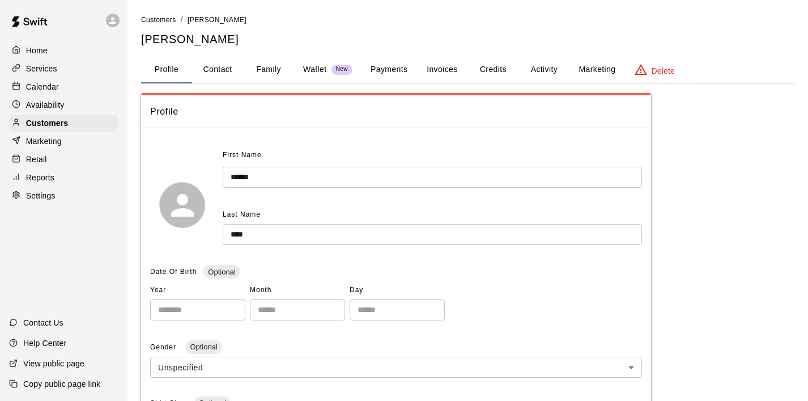
click at [221, 66] on button "Contact" at bounding box center [217, 69] width 51 height 27
select select "**"
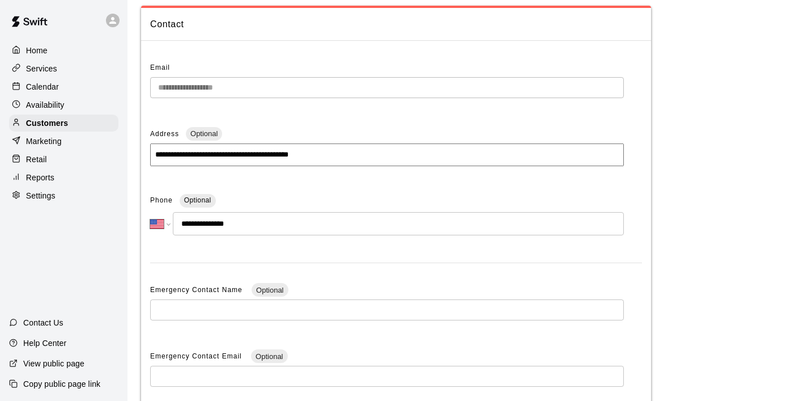
scroll to position [88, 0]
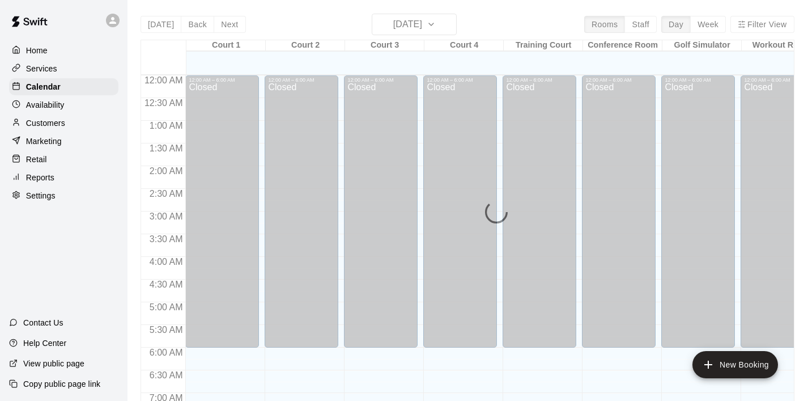
scroll to position [546, 0]
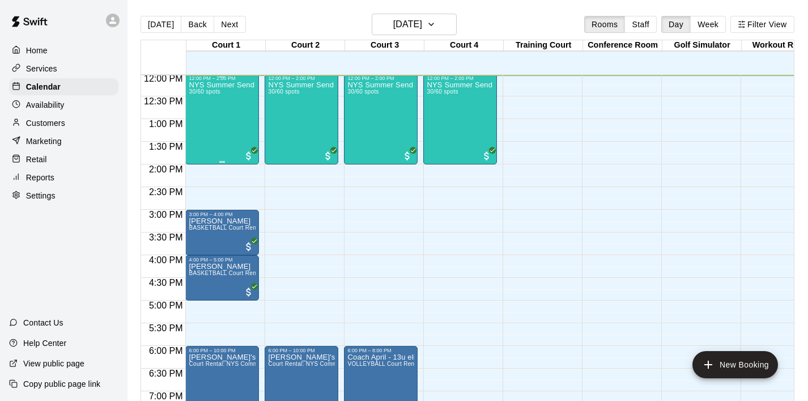
click at [230, 126] on div "NYS Summer Send Off 3v3 - Boys 14 - 17 years old 30/60 spots" at bounding box center [222, 281] width 67 height 401
click at [205, 121] on img "edit" at bounding box center [200, 119] width 13 height 13
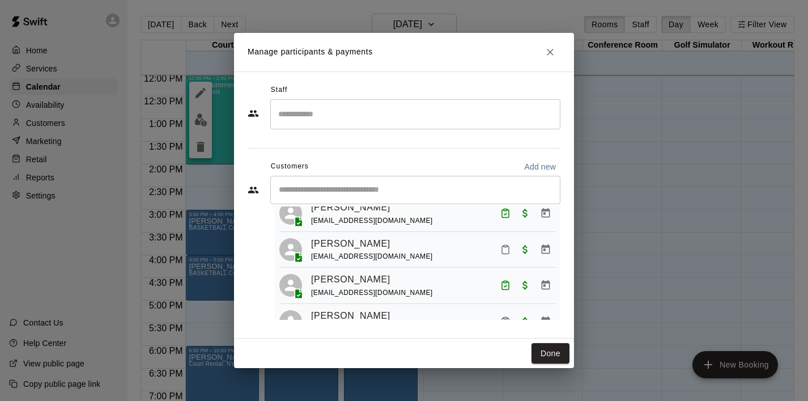
scroll to position [291, 0]
click at [383, 247] on link "[PERSON_NAME]" at bounding box center [350, 242] width 79 height 15
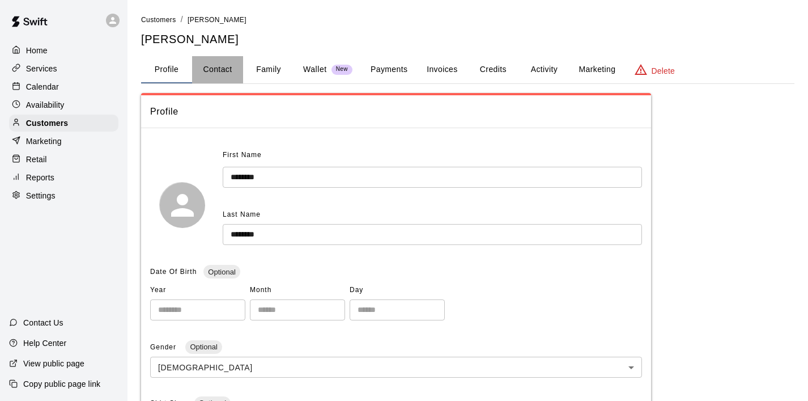
click at [228, 68] on button "Contact" at bounding box center [217, 69] width 51 height 27
select select "**"
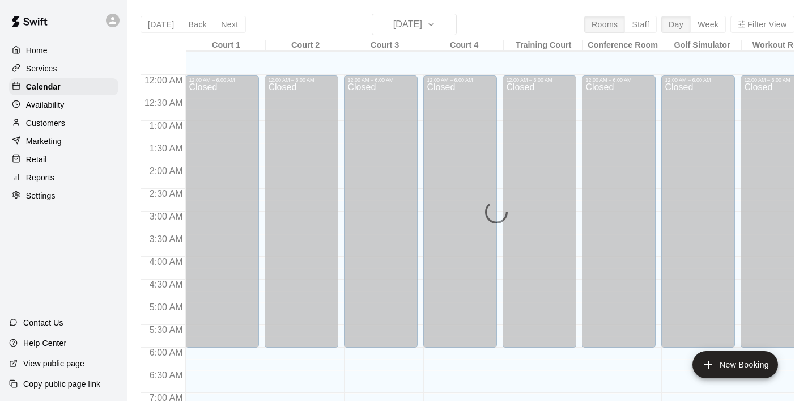
scroll to position [547, 0]
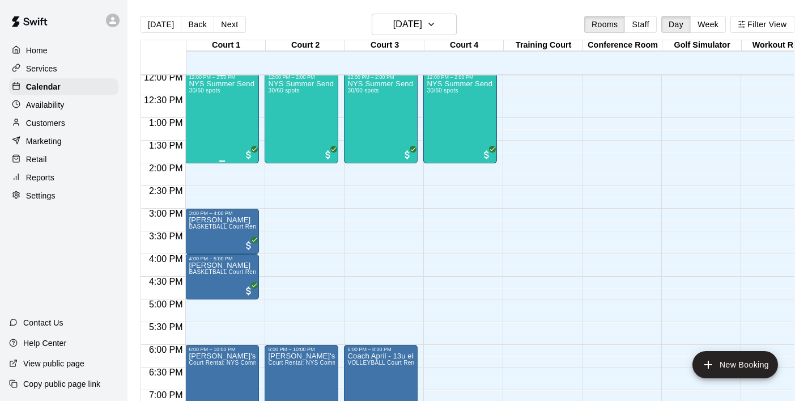
click at [218, 131] on div "NYS Summer Send Off 3v3 - Boys 14 - 17 years old 30/60 spots" at bounding box center [222, 280] width 67 height 401
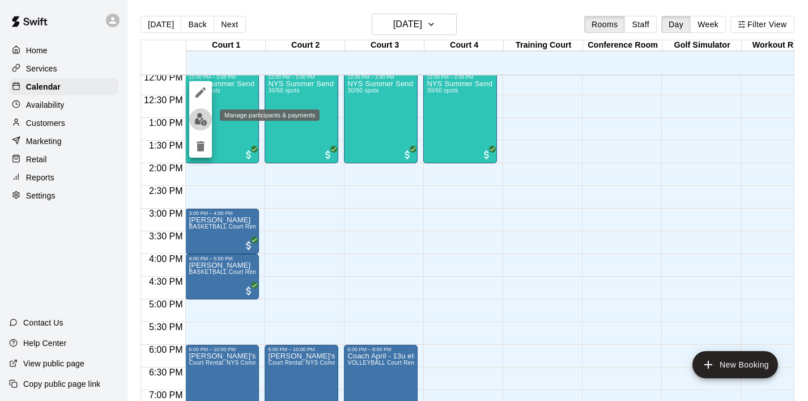
click at [203, 126] on button "edit" at bounding box center [200, 119] width 23 height 22
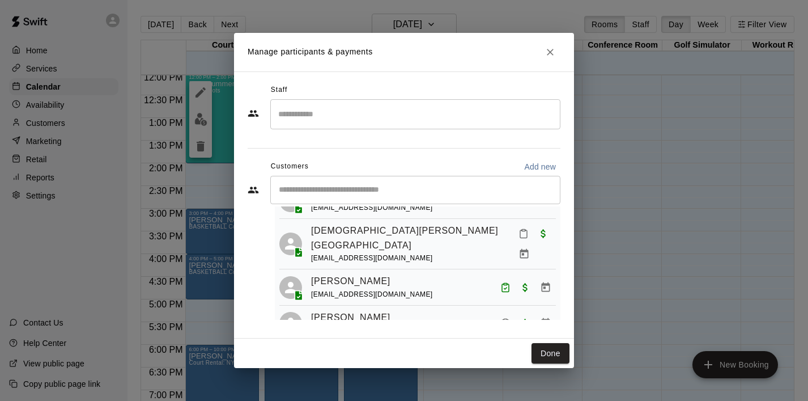
scroll to position [770, 0]
click at [519, 239] on icon "Mark attendance" at bounding box center [524, 234] width 10 height 10
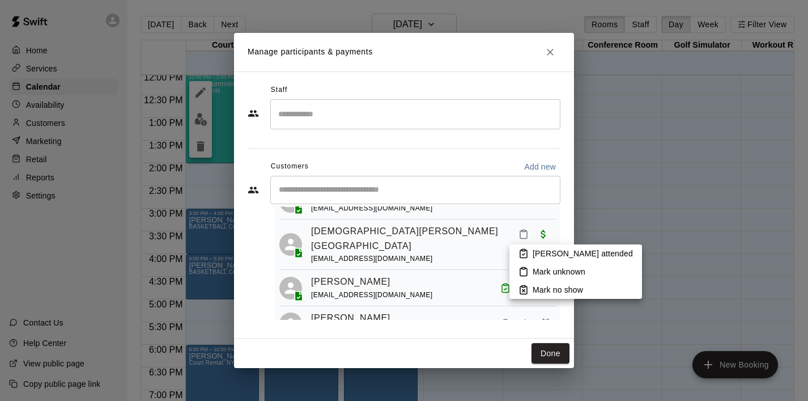
click at [546, 257] on p "[PERSON_NAME] attended" at bounding box center [583, 253] width 100 height 11
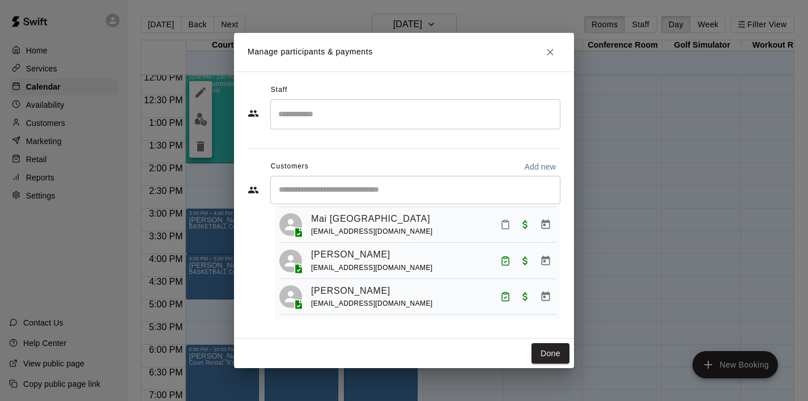
scroll to position [1015, 0]
click at [504, 223] on icon "Mark attendance" at bounding box center [505, 224] width 10 height 10
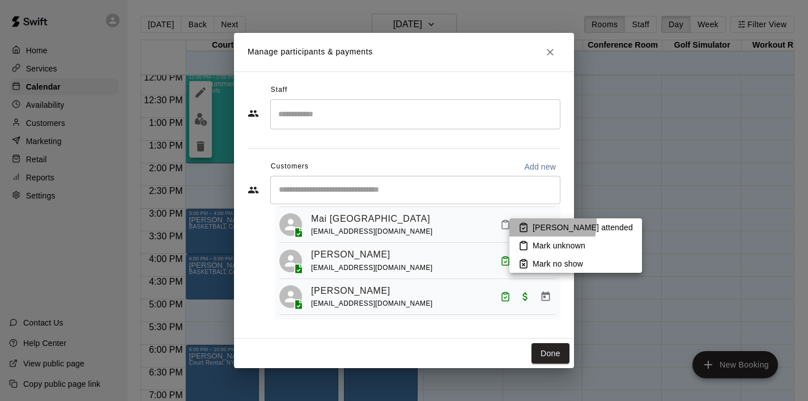
click at [536, 223] on p "[PERSON_NAME] attended" at bounding box center [583, 227] width 100 height 11
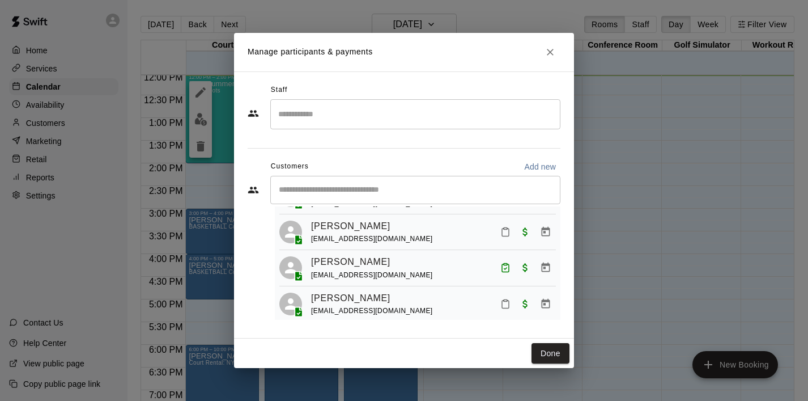
scroll to position [380, 0]
click at [362, 232] on link "[PERSON_NAME]" at bounding box center [350, 225] width 79 height 15
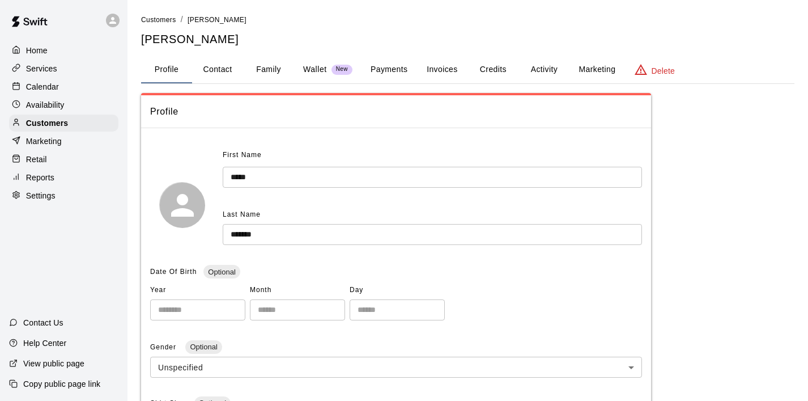
click at [227, 70] on button "Contact" at bounding box center [217, 69] width 51 height 27
select select "**"
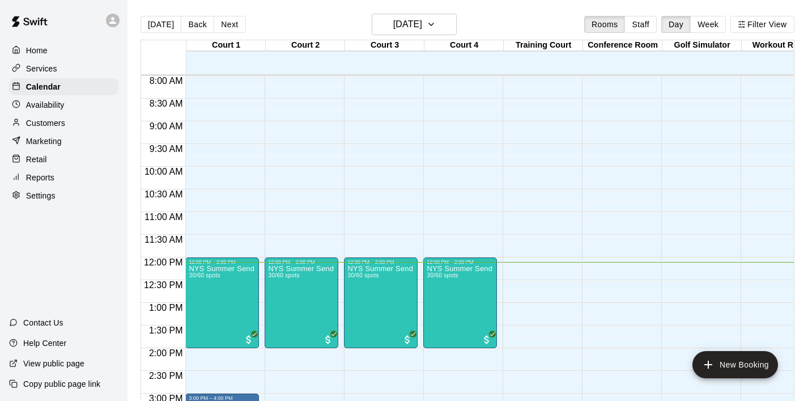
scroll to position [366, 0]
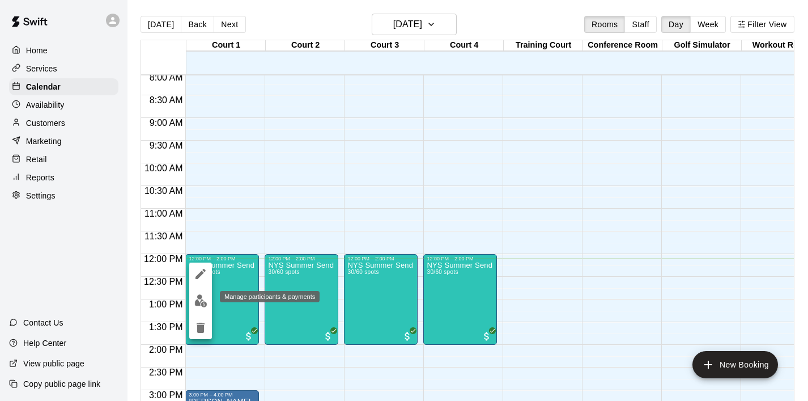
click at [197, 296] on img "edit" at bounding box center [200, 300] width 13 height 13
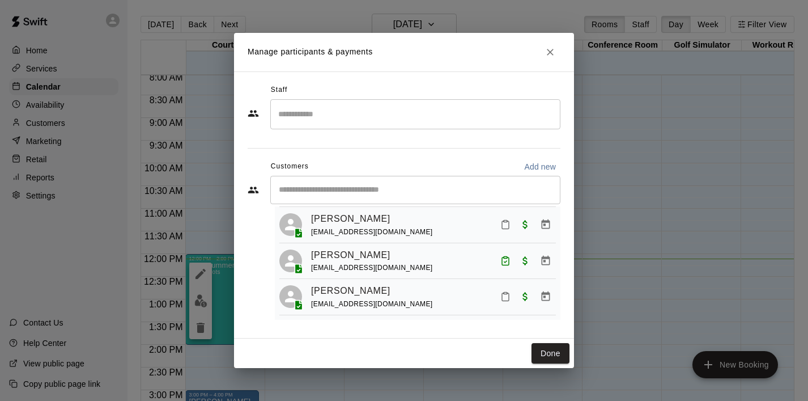
scroll to position [573, 0]
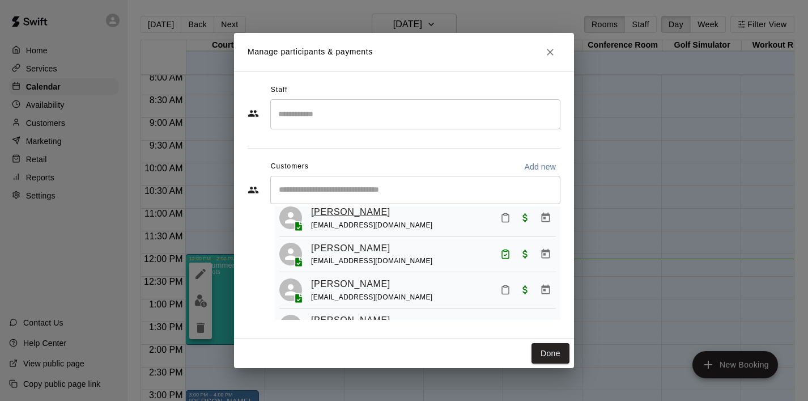
click at [359, 219] on link "[PERSON_NAME]" at bounding box center [350, 212] width 79 height 15
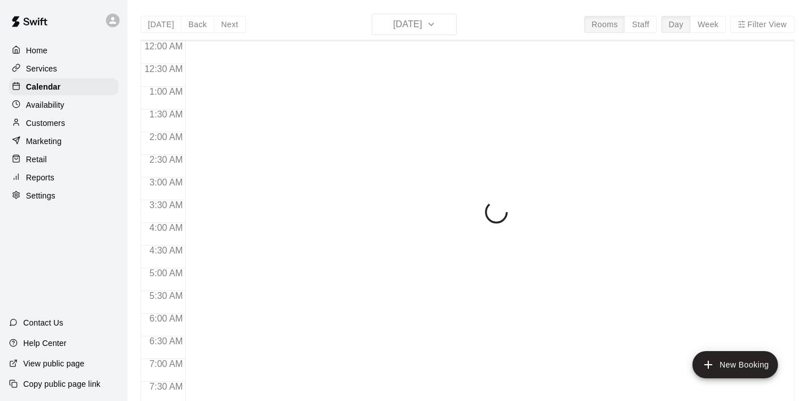
scroll to position [549, 0]
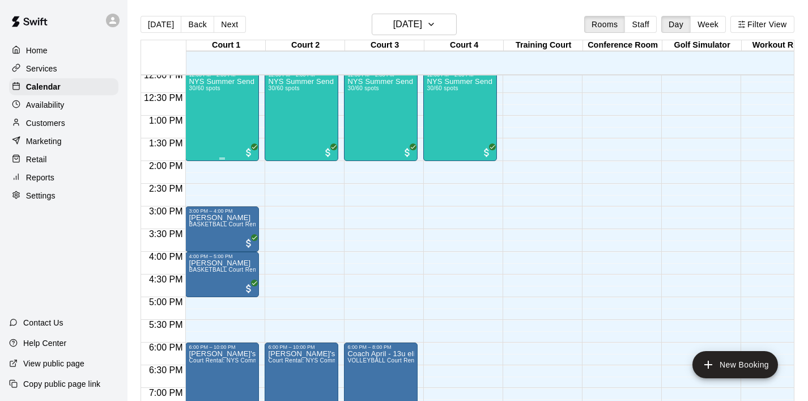
click at [226, 106] on div "NYS Summer Send Off 3v3 - Boys 14 - 17 years old 30/60 spots" at bounding box center [222, 278] width 67 height 401
click at [205, 118] on img "edit" at bounding box center [200, 117] width 13 height 13
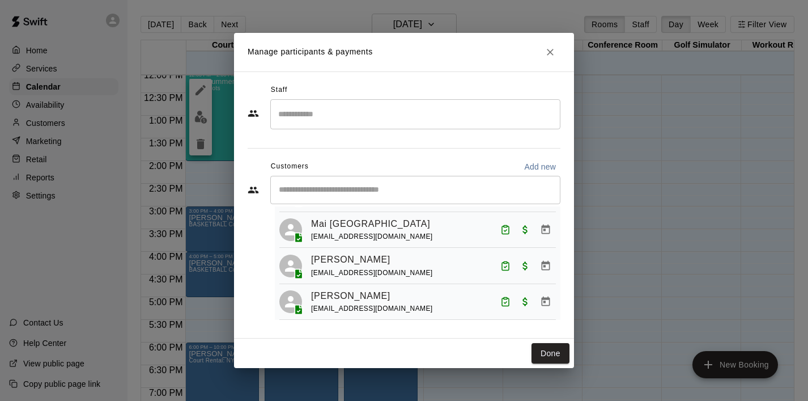
scroll to position [1015, 0]
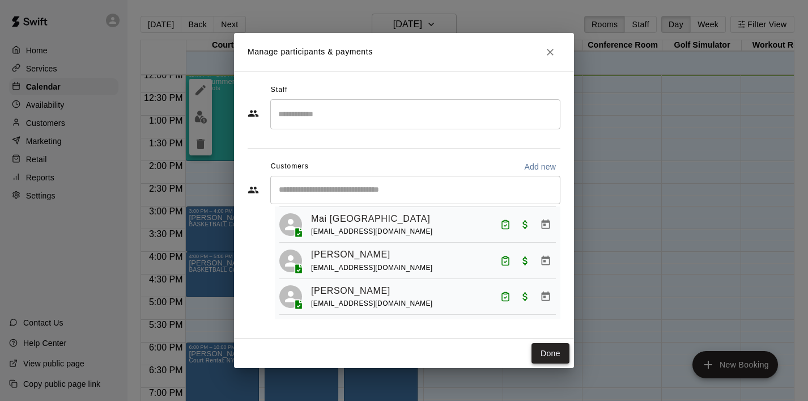
click at [550, 361] on button "Done" at bounding box center [551, 353] width 38 height 21
